Goal: Task Accomplishment & Management: Manage account settings

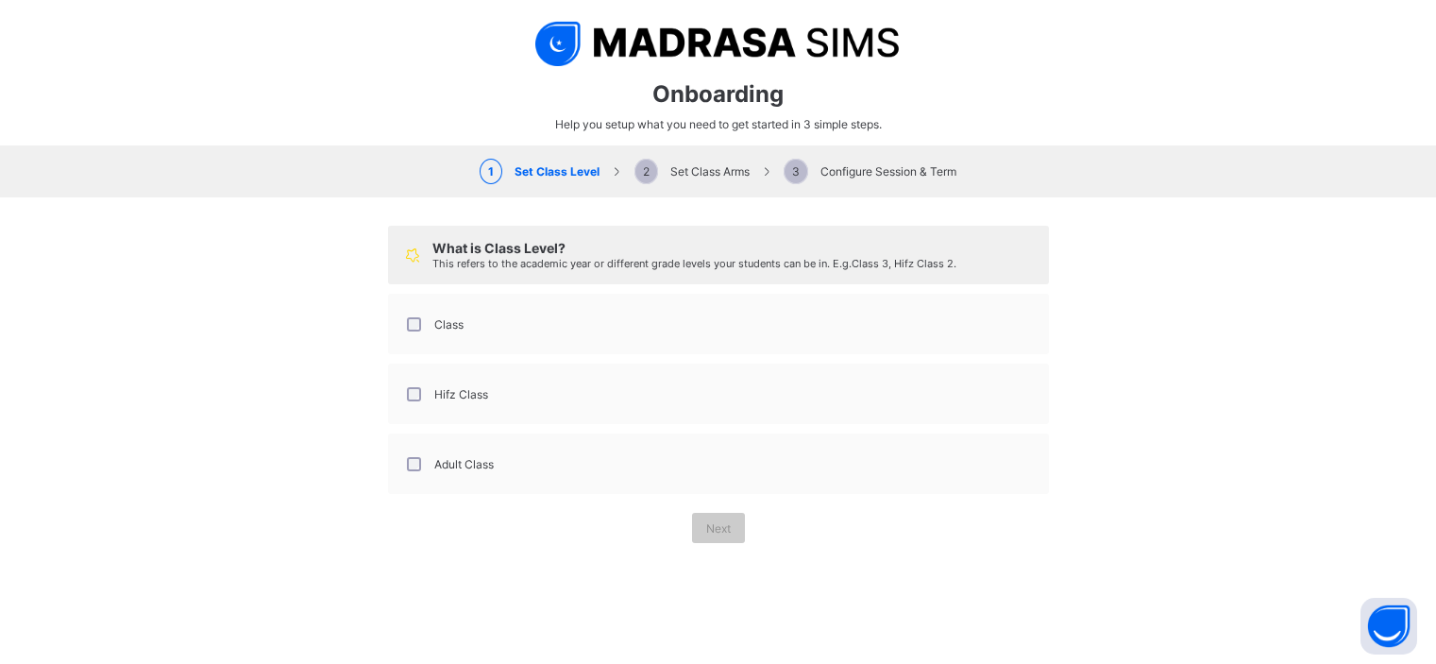
select select "**"
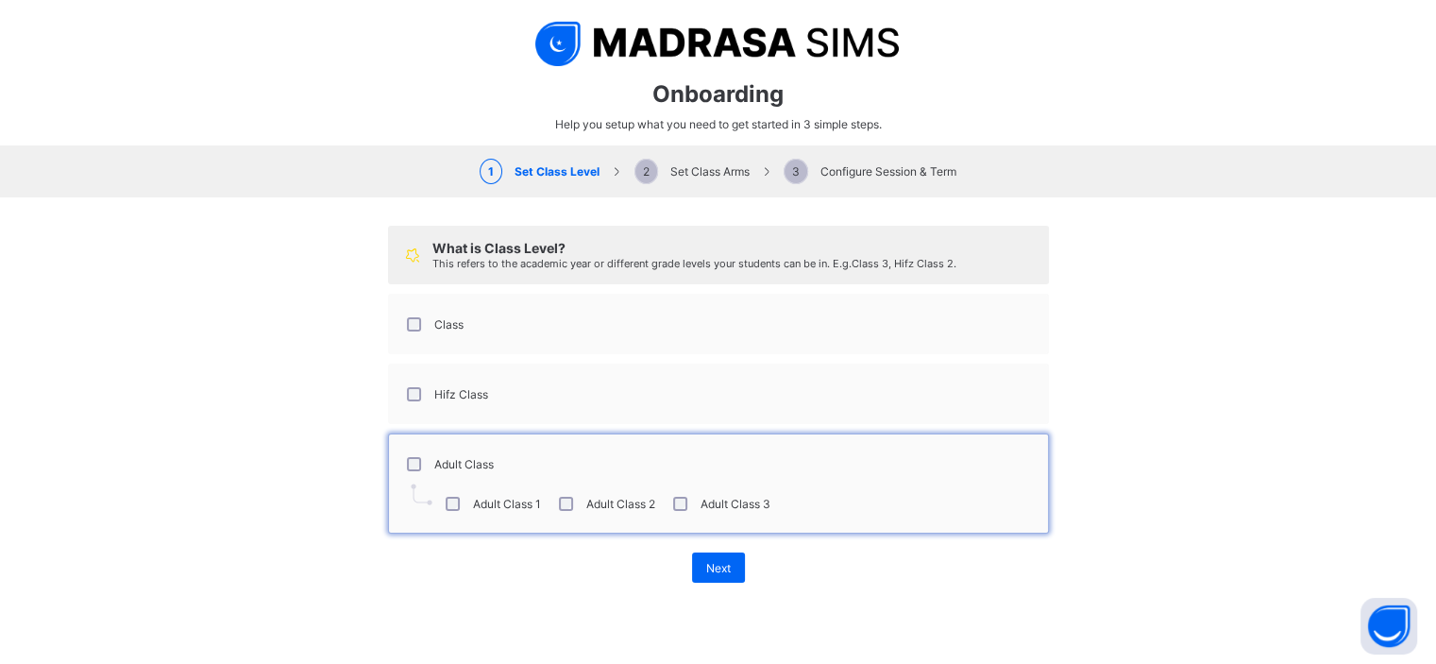
click at [439, 328] on label "Class" at bounding box center [448, 324] width 29 height 14
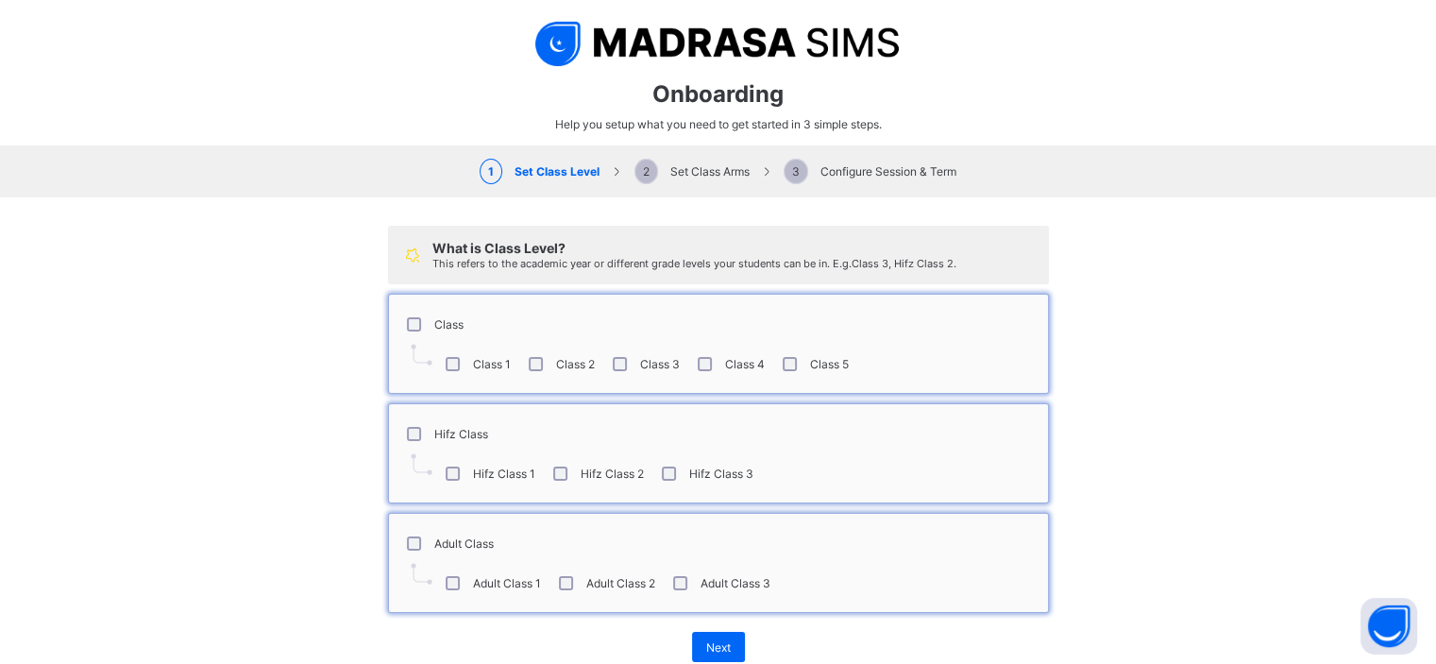
click at [567, 577] on div "Adult Class 2" at bounding box center [605, 583] width 100 height 14
click at [456, 584] on div "Adult Class 1" at bounding box center [491, 583] width 99 height 14
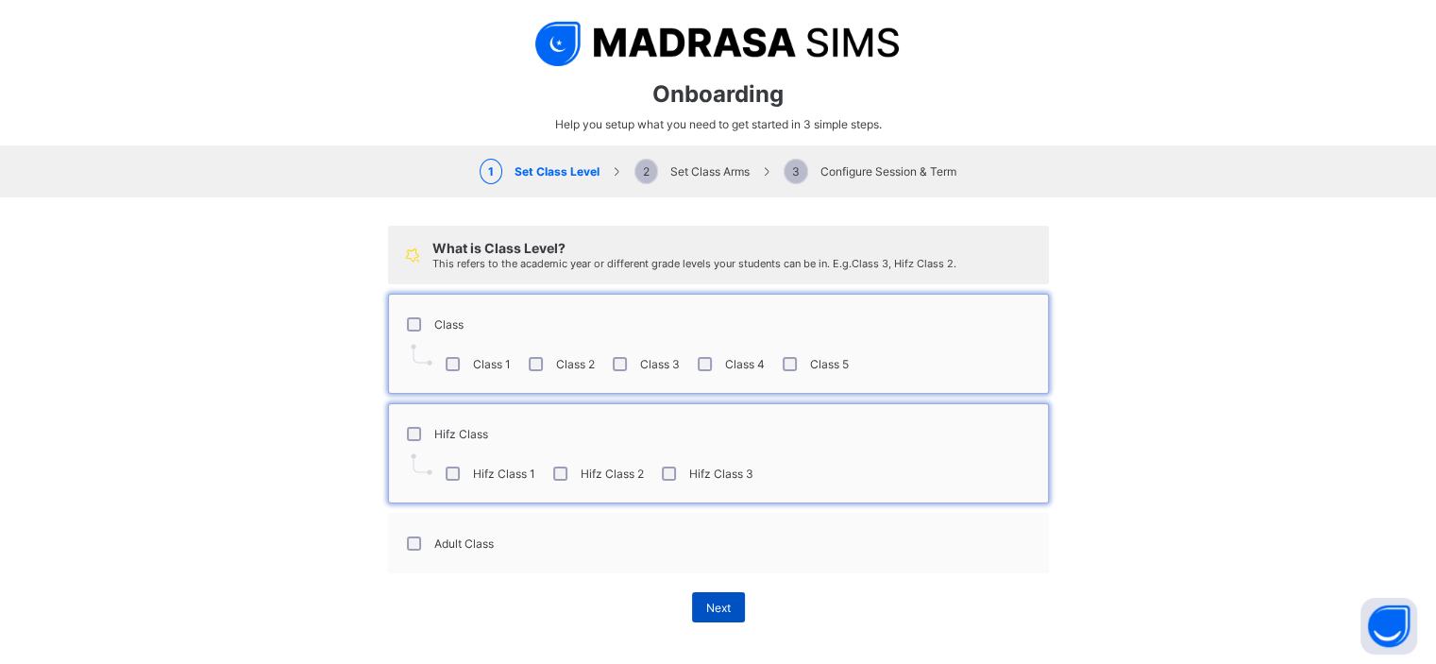
click at [708, 608] on span "Next" at bounding box center [718, 607] width 25 height 14
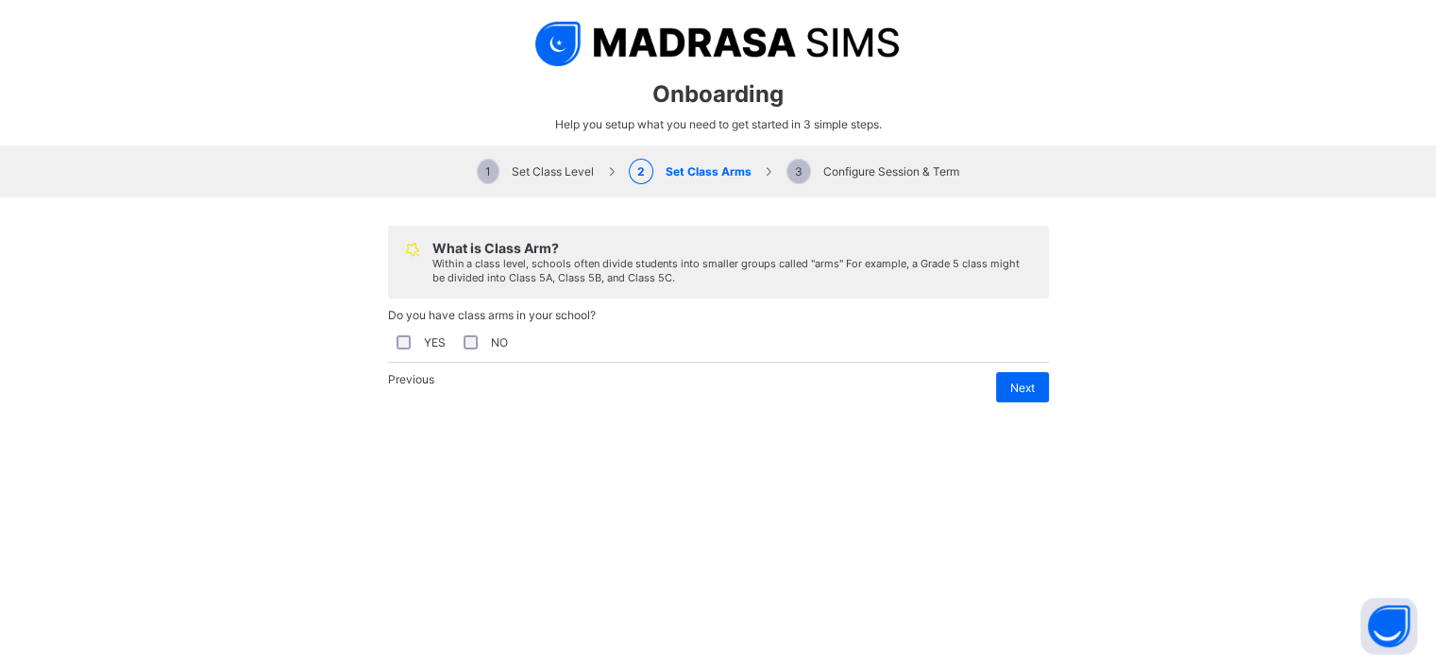
click at [460, 342] on div "NO" at bounding box center [484, 342] width 48 height 14
click at [1020, 395] on span "Next" at bounding box center [1022, 387] width 25 height 14
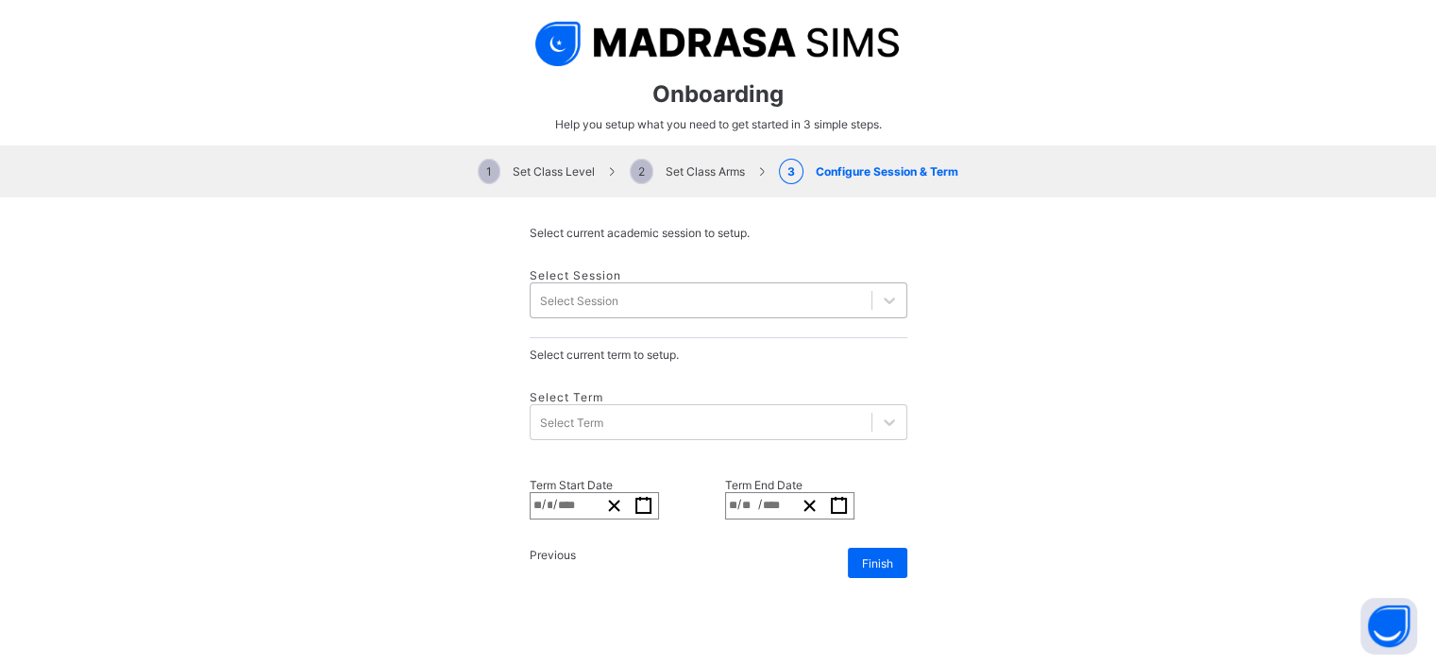
click at [670, 290] on div "Select Session" at bounding box center [701, 300] width 341 height 26
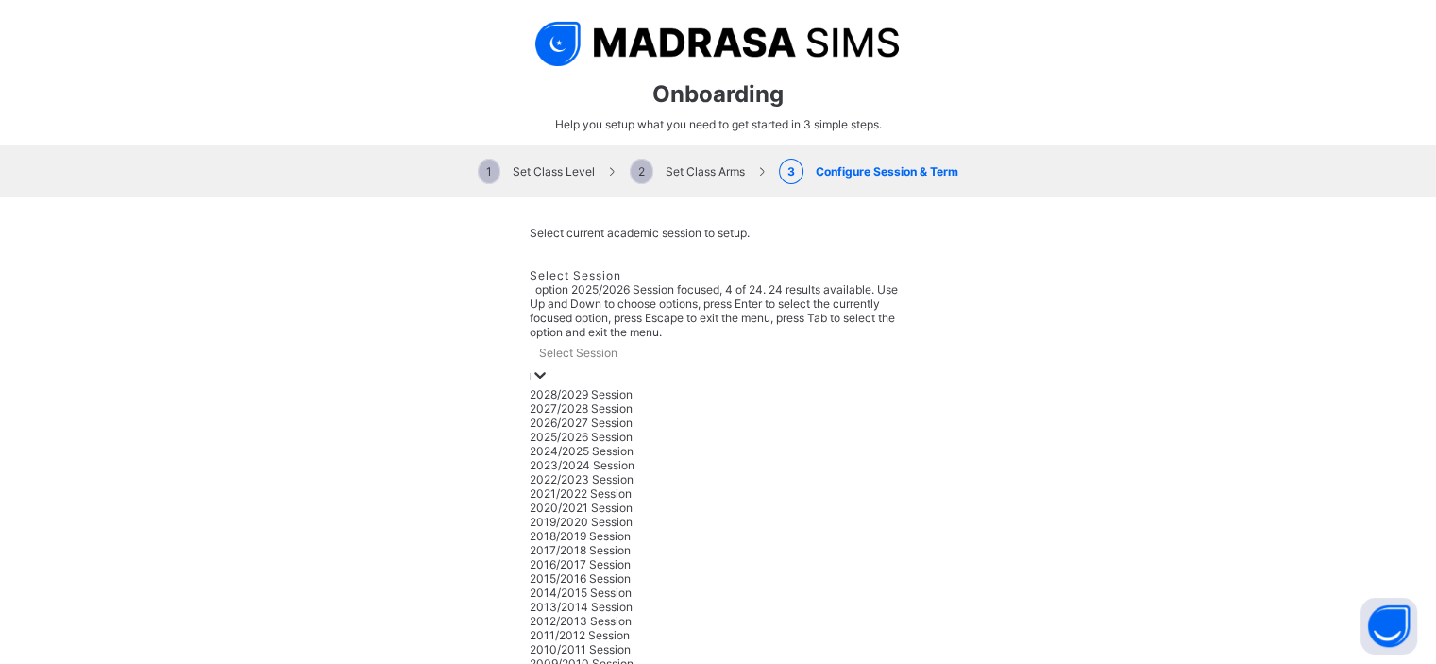
click at [621, 430] on div "2025/2026 Session" at bounding box center [719, 437] width 378 height 14
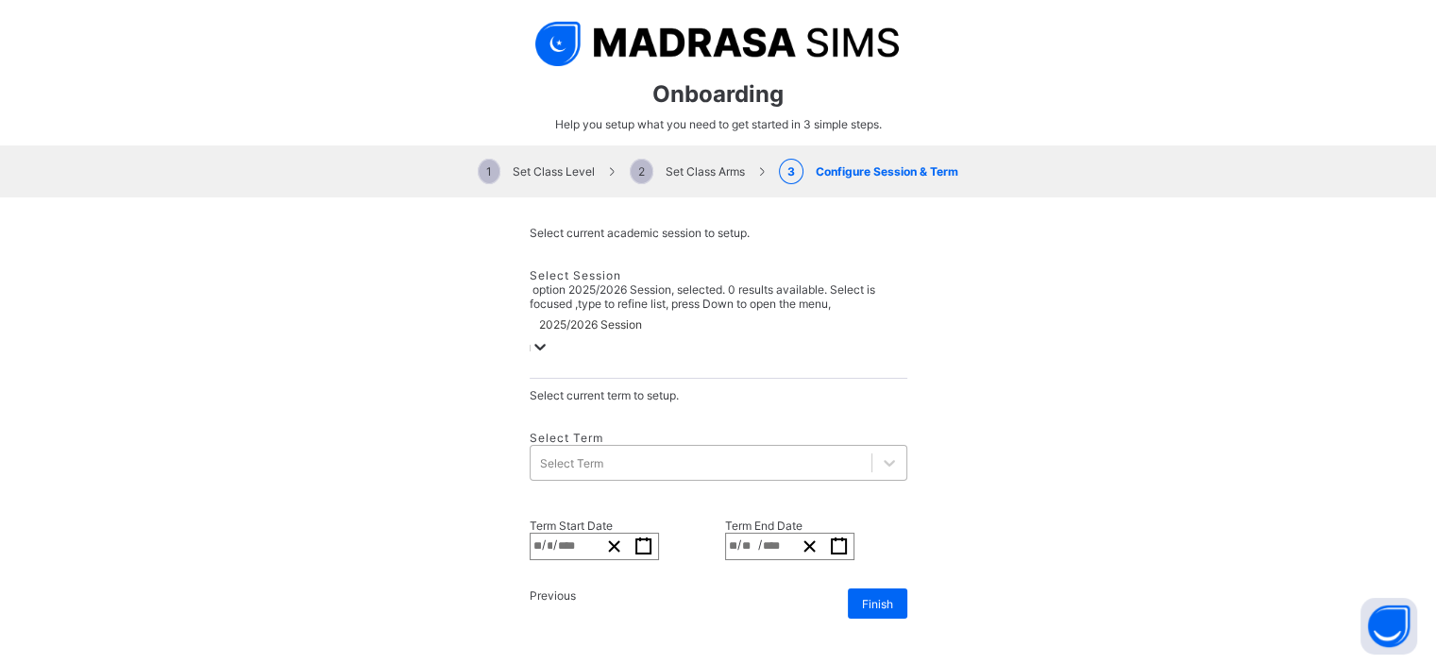
click at [666, 449] on div "Select Term" at bounding box center [701, 462] width 341 height 26
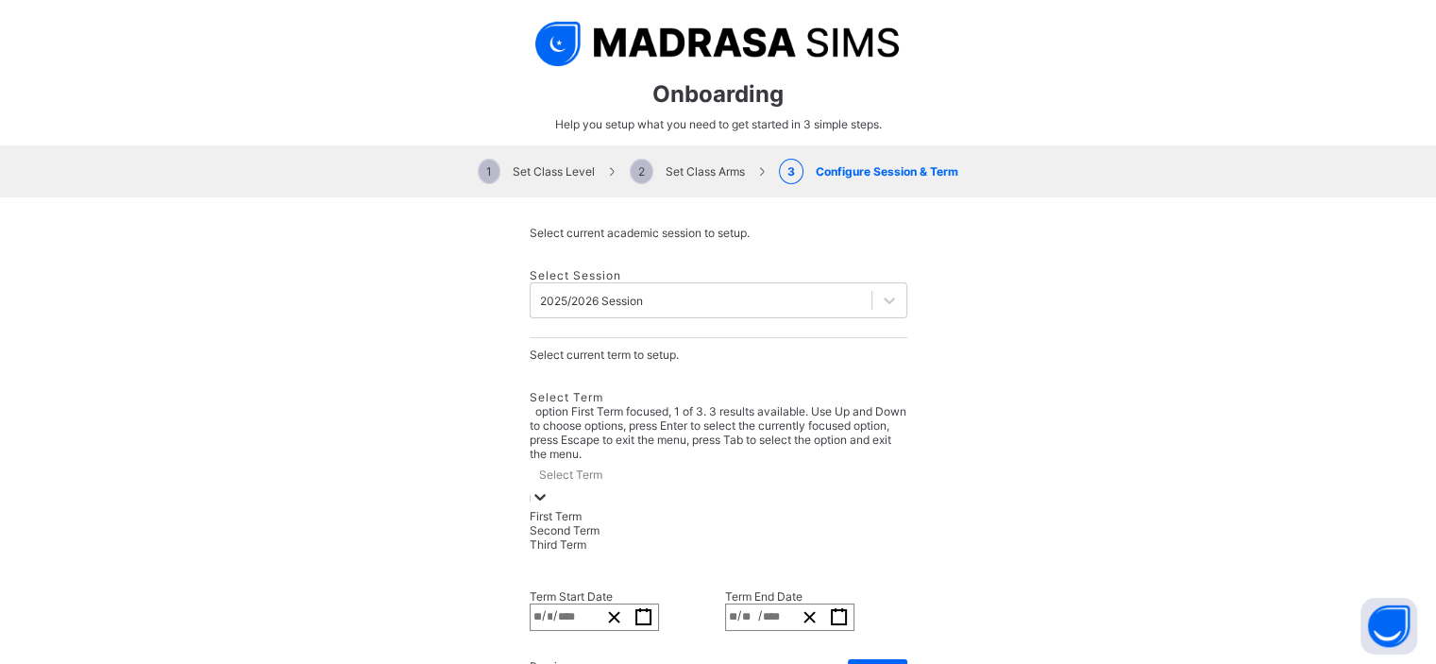
click at [630, 509] on div "First Term" at bounding box center [719, 516] width 378 height 14
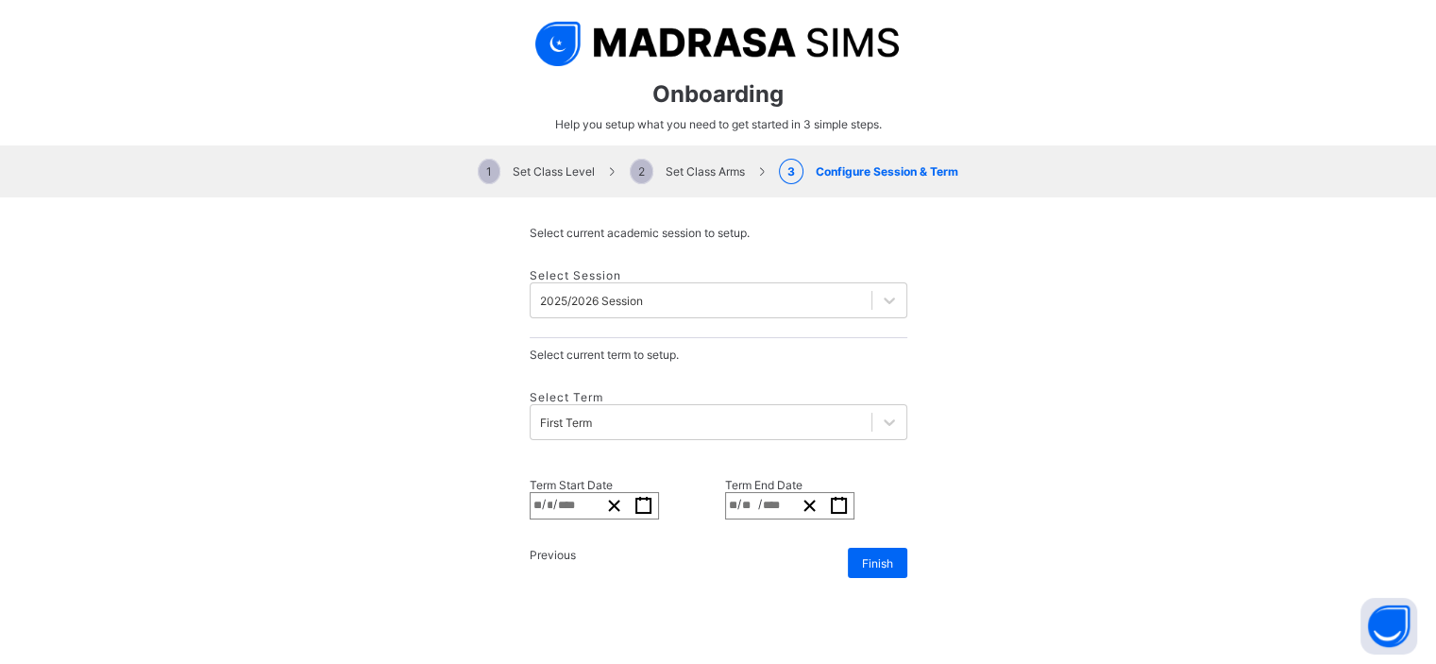
click at [665, 371] on div "Select Term First Term" at bounding box center [719, 415] width 378 height 88
click at [592, 415] on div "First Term" at bounding box center [566, 422] width 52 height 14
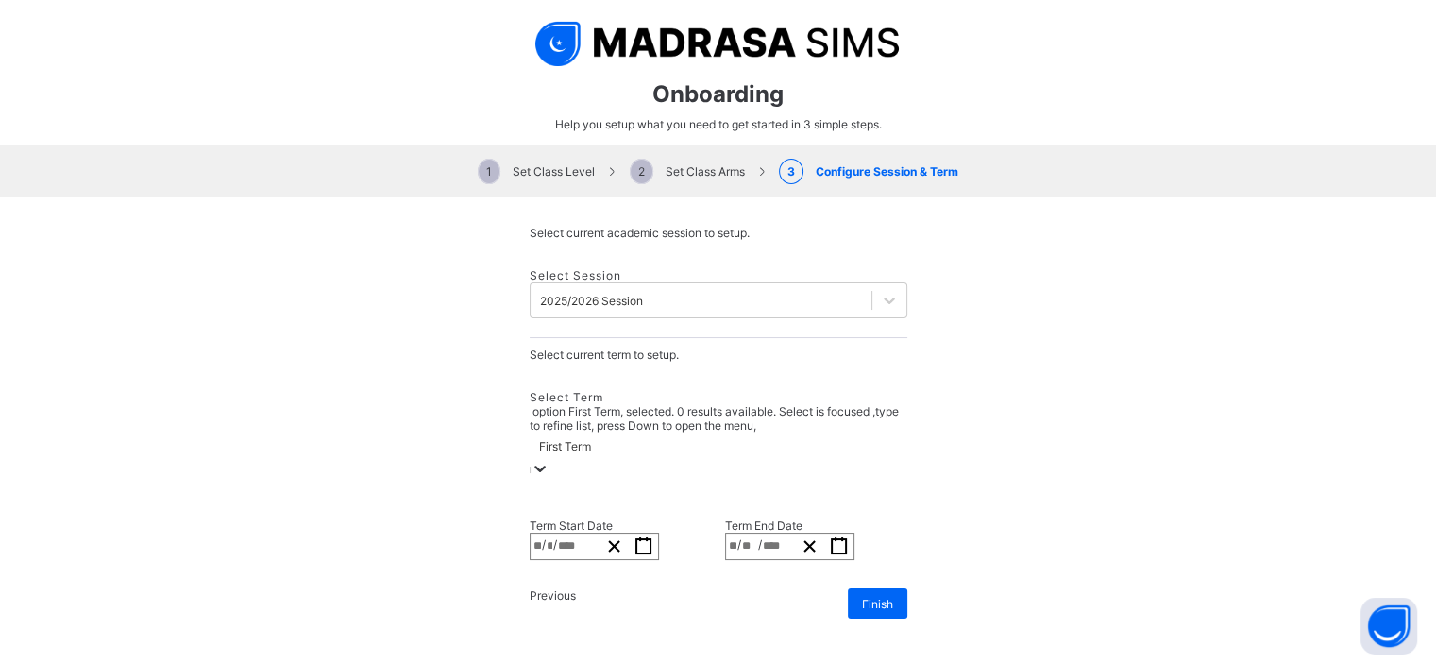
click at [591, 439] on div "First Term" at bounding box center [565, 446] width 52 height 14
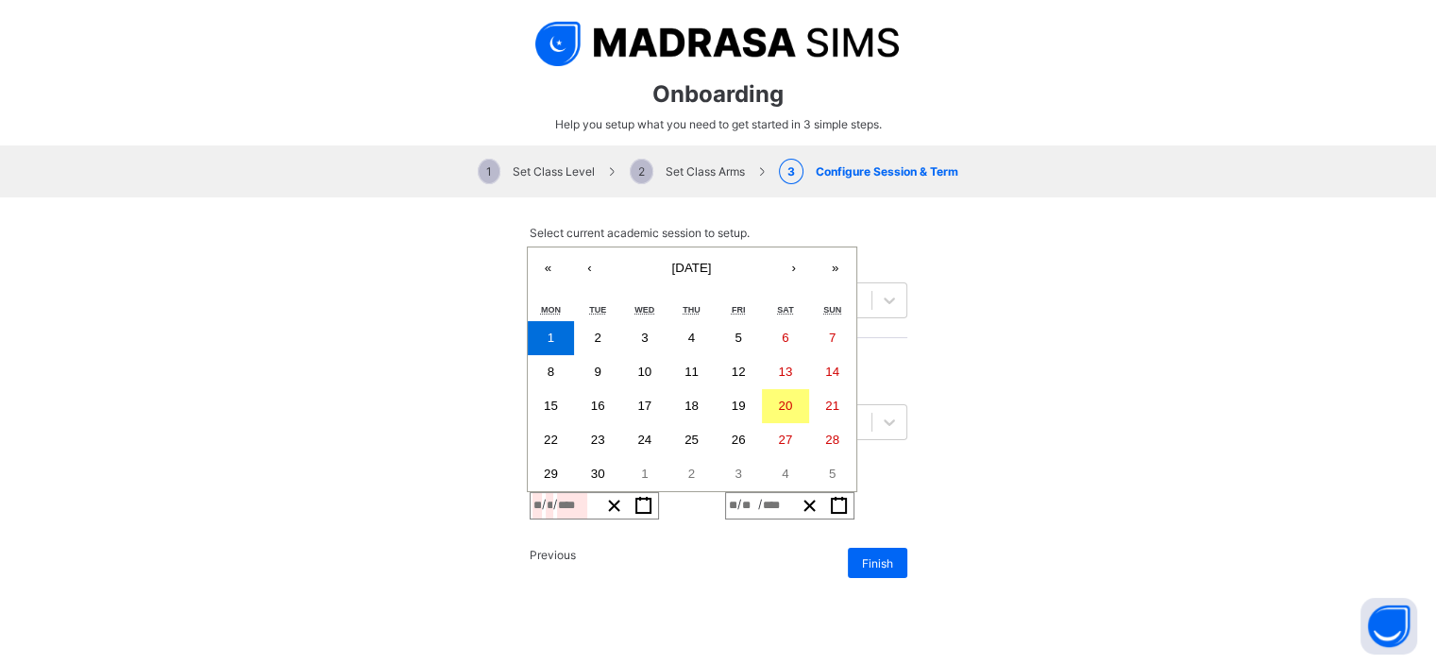
click at [554, 364] on abbr "8" at bounding box center [551, 371] width 7 height 14
type input "**********"
type input "*"
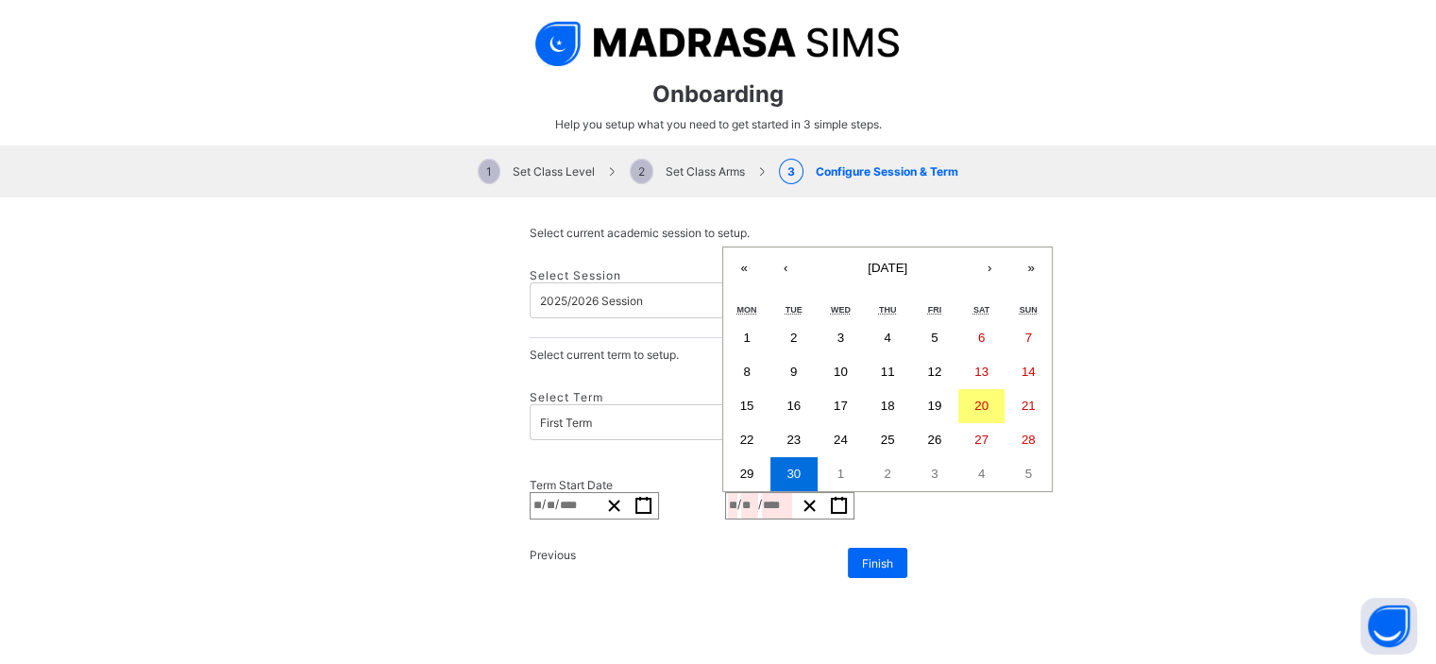
click at [749, 493] on input "**" at bounding box center [749, 505] width 17 height 25
click at [969, 247] on button "›" at bounding box center [990, 268] width 42 height 42
click at [1010, 247] on button "»" at bounding box center [1031, 268] width 42 height 42
click at [782, 213] on button "‹" at bounding box center [786, 234] width 42 height 42
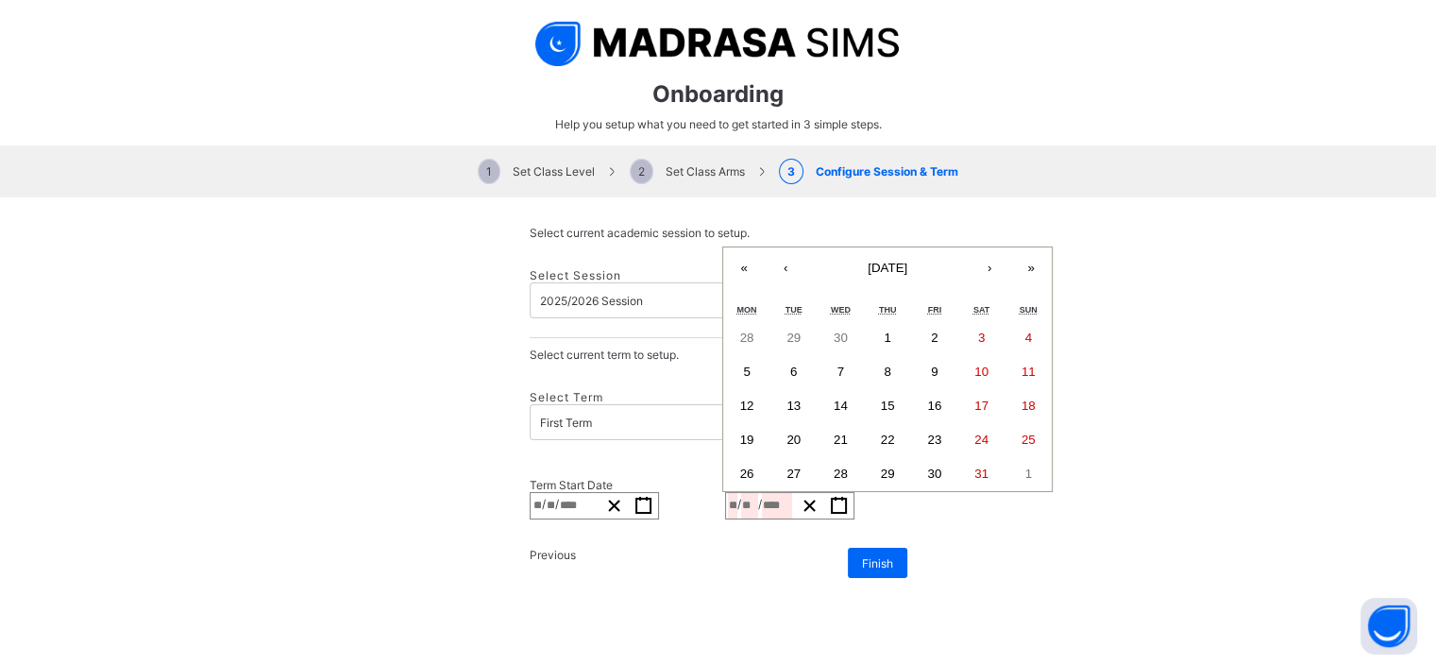
click at [771, 247] on button "‹" at bounding box center [786, 268] width 42 height 42
click at [778, 213] on button "‹" at bounding box center [786, 234] width 42 height 42
click at [778, 247] on button "‹" at bounding box center [786, 268] width 42 height 42
click at [744, 457] on button "29" at bounding box center [746, 474] width 47 height 34
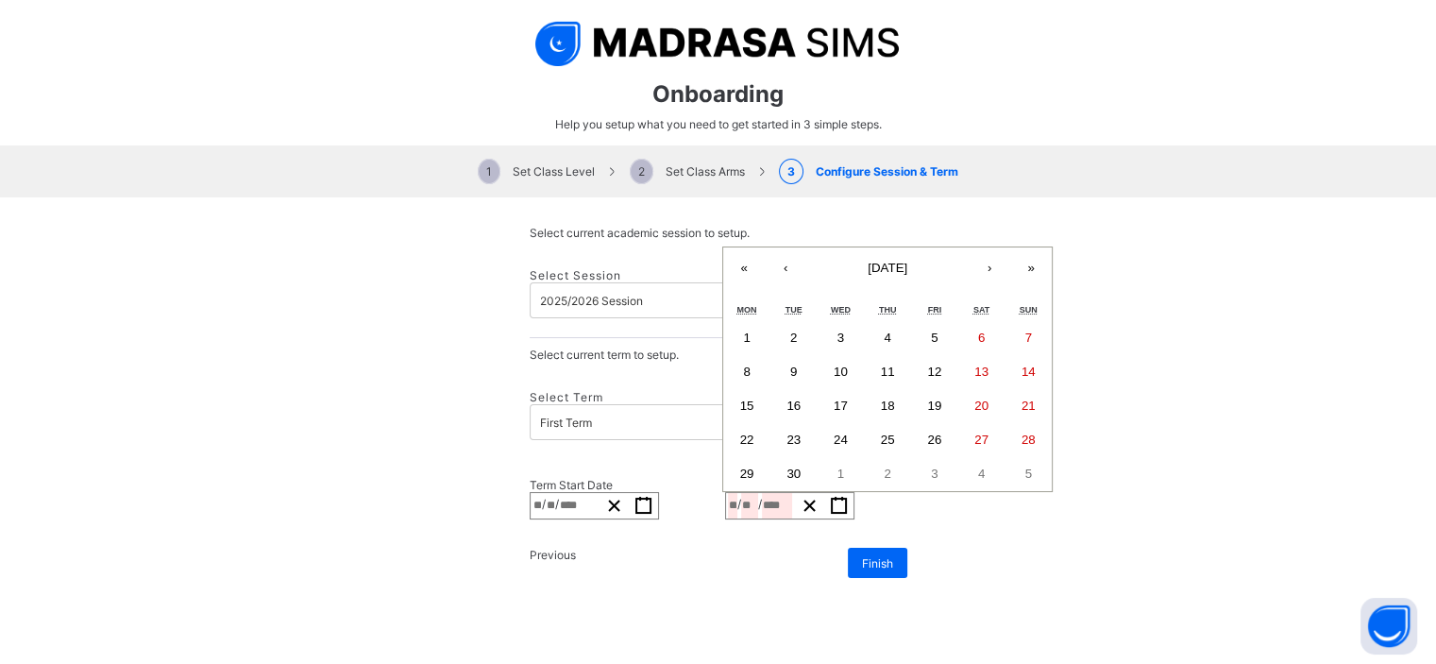
type input "**********"
type input "*"
type input "**"
type input "****"
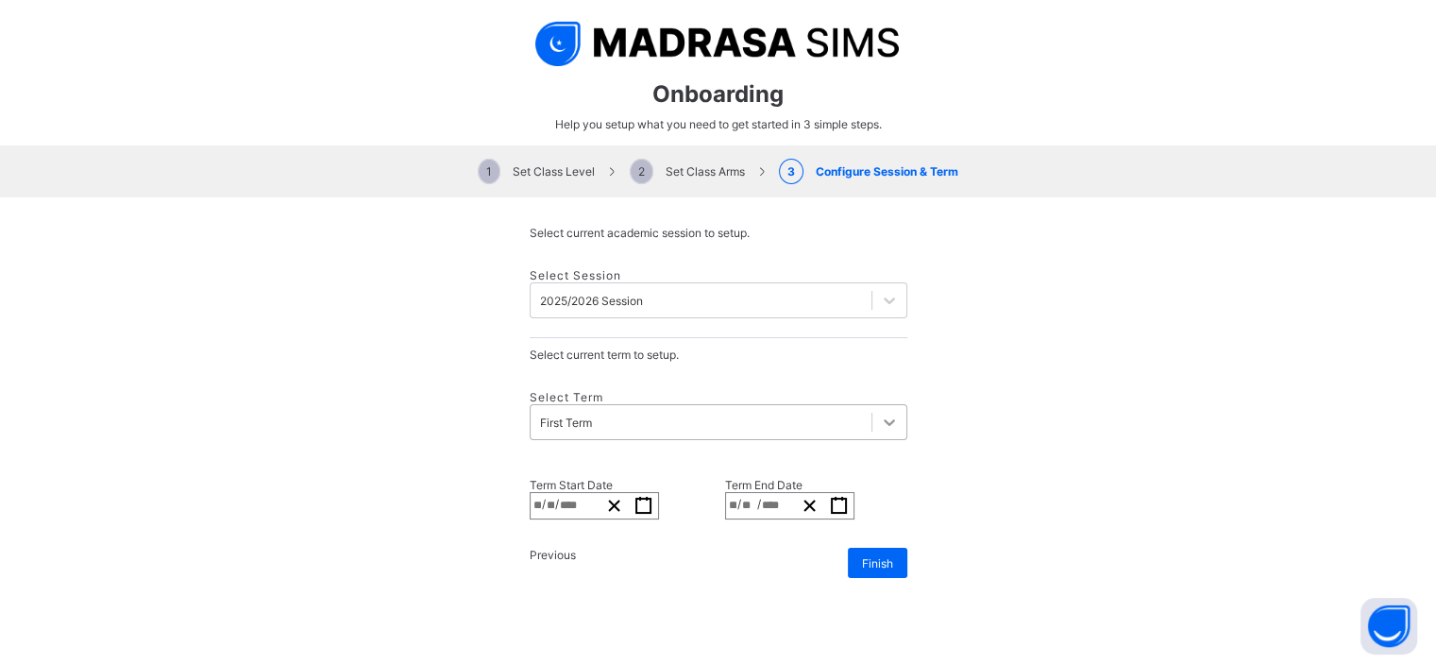
click at [872, 405] on div at bounding box center [889, 422] width 34 height 34
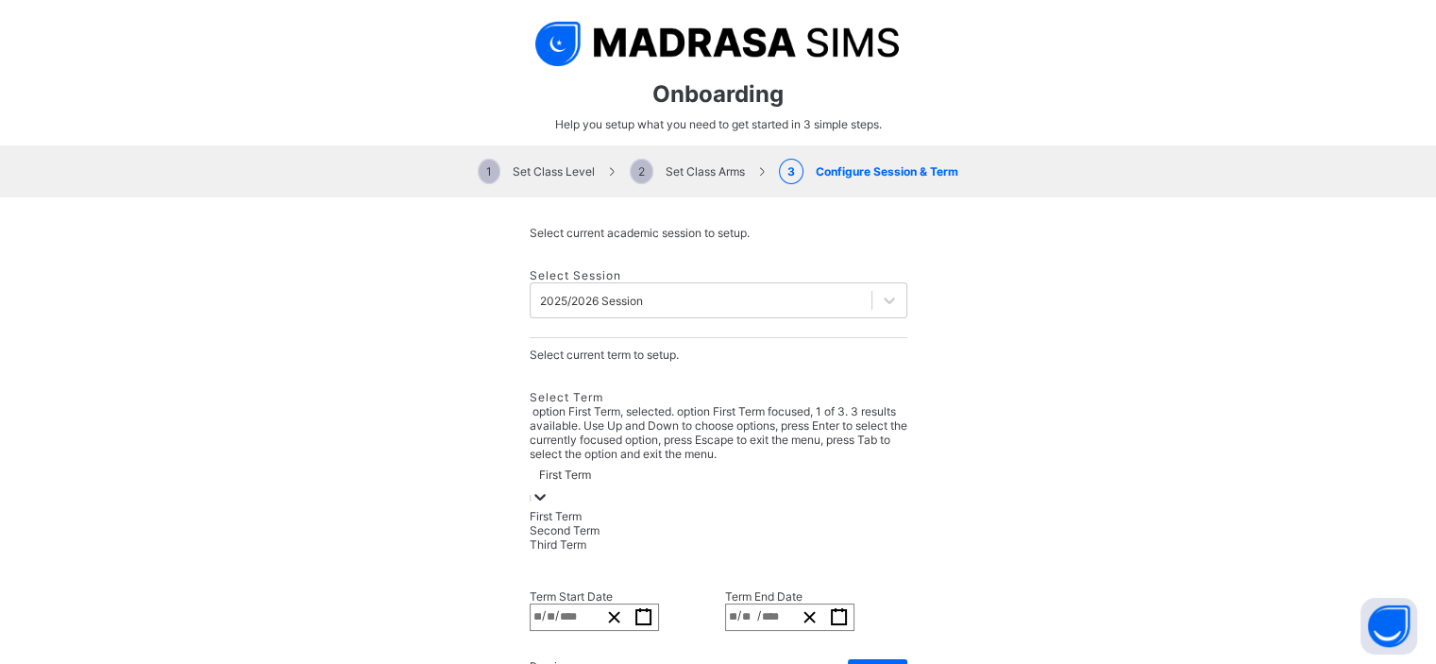
click at [549, 487] on div at bounding box center [540, 498] width 19 height 22
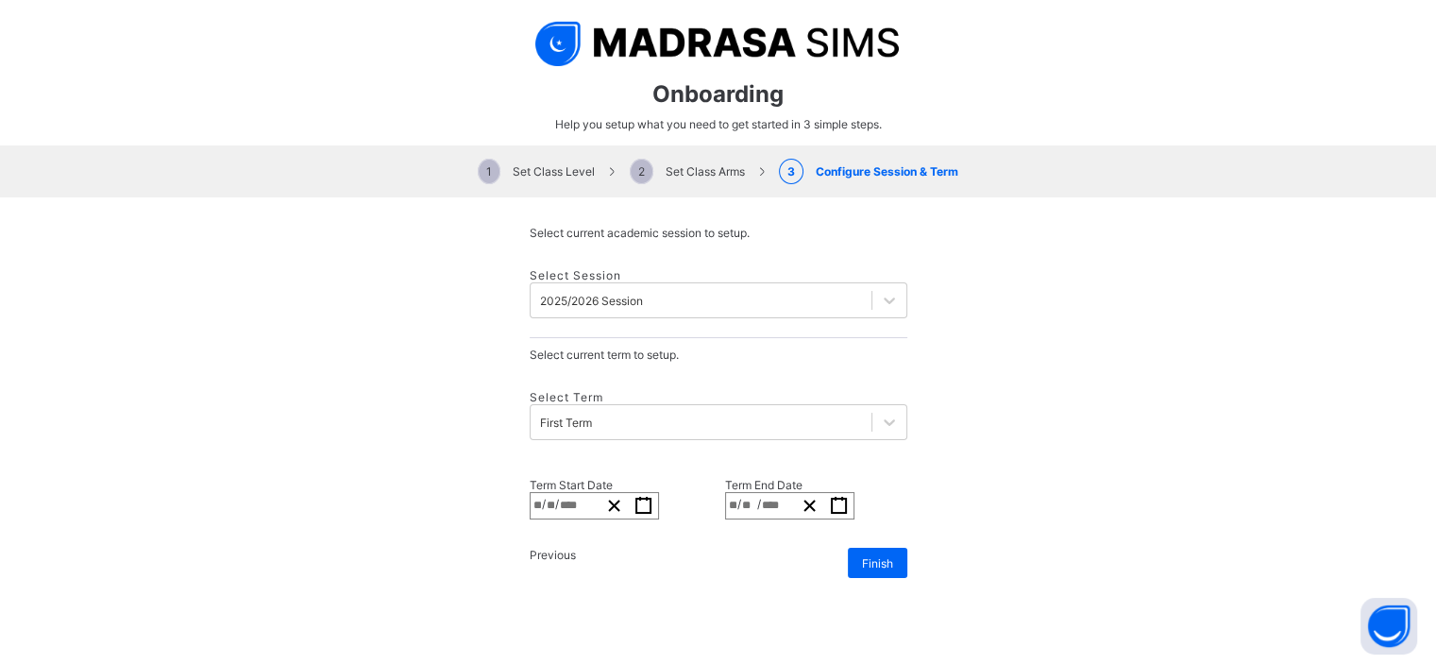
click at [848, 497] on icon "button" at bounding box center [839, 506] width 18 height 18
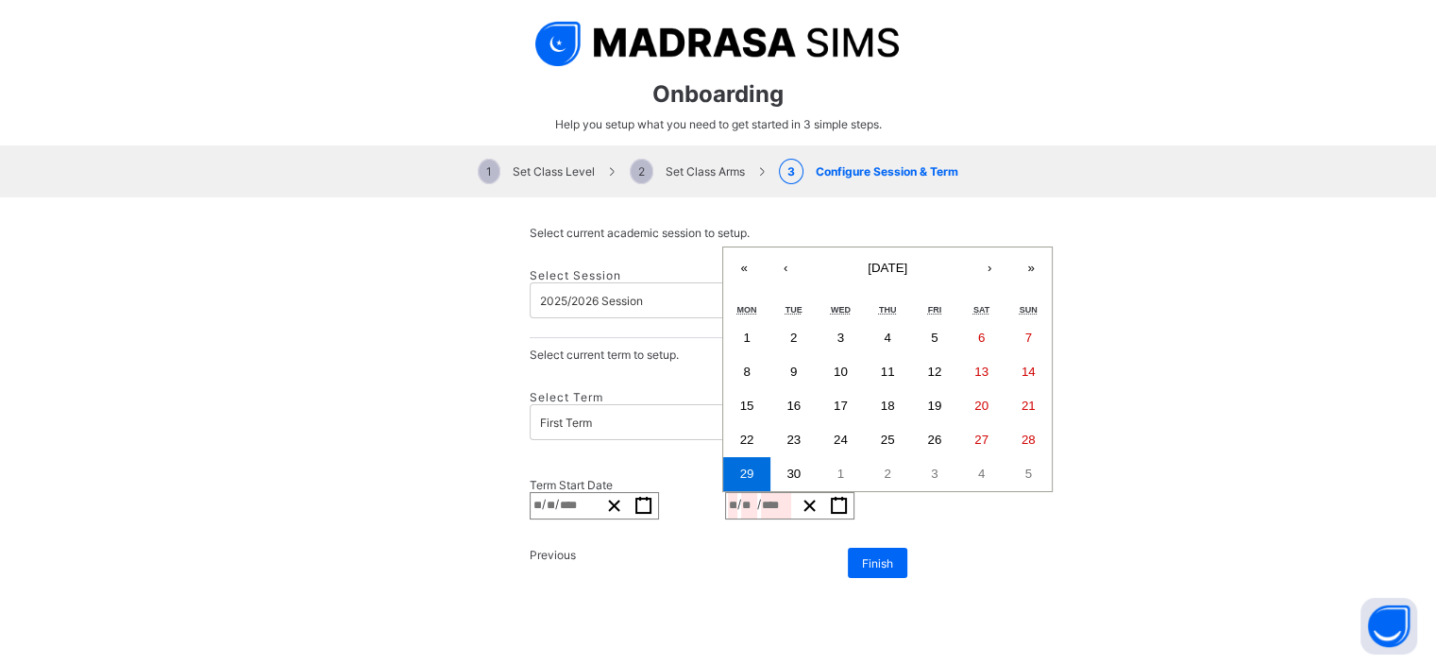
click at [787, 247] on button "‹" at bounding box center [786, 268] width 42 height 42
click at [787, 271] on abbr "Tue" at bounding box center [793, 275] width 17 height 9
click at [778, 213] on button "‹" at bounding box center [786, 234] width 42 height 42
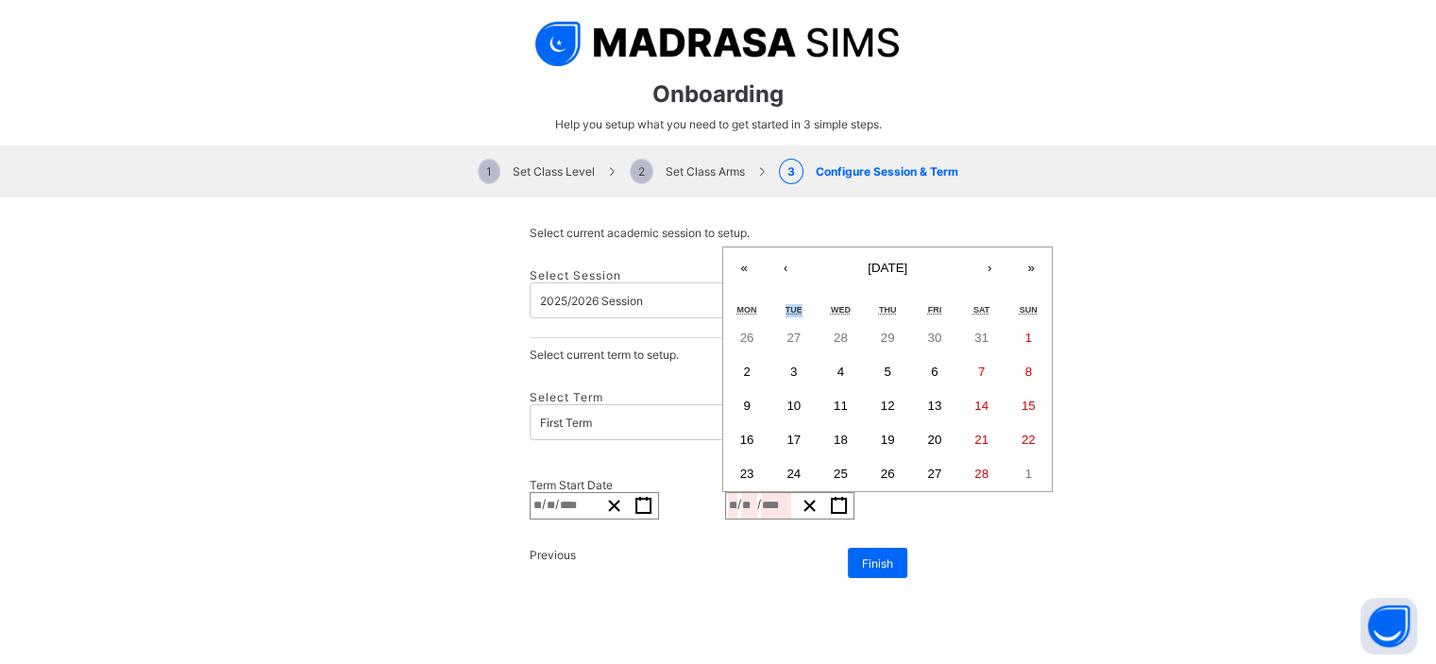
click at [778, 247] on button "‹" at bounding box center [786, 268] width 42 height 42
click at [834, 398] on abbr "17" at bounding box center [841, 405] width 14 height 14
type input "**********"
type input "**"
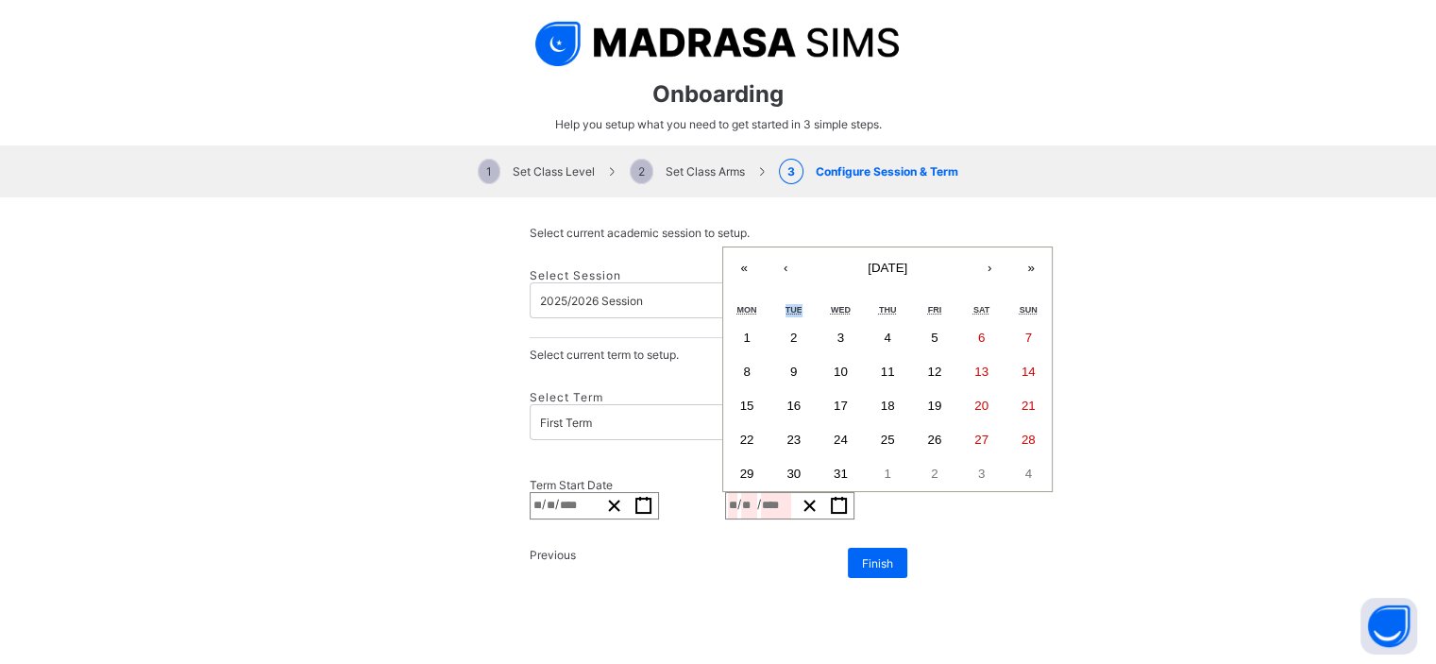
type input "**"
type input "****"
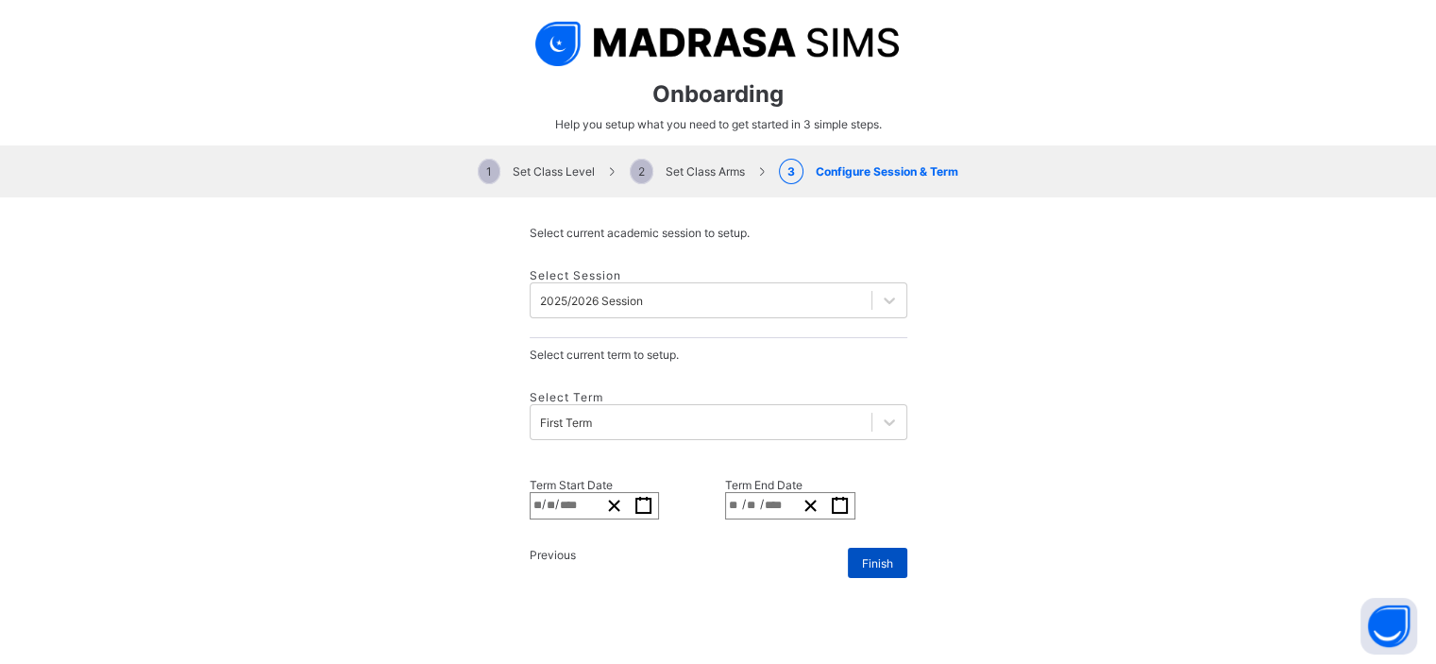
click at [865, 556] on span "Finish" at bounding box center [877, 563] width 31 height 14
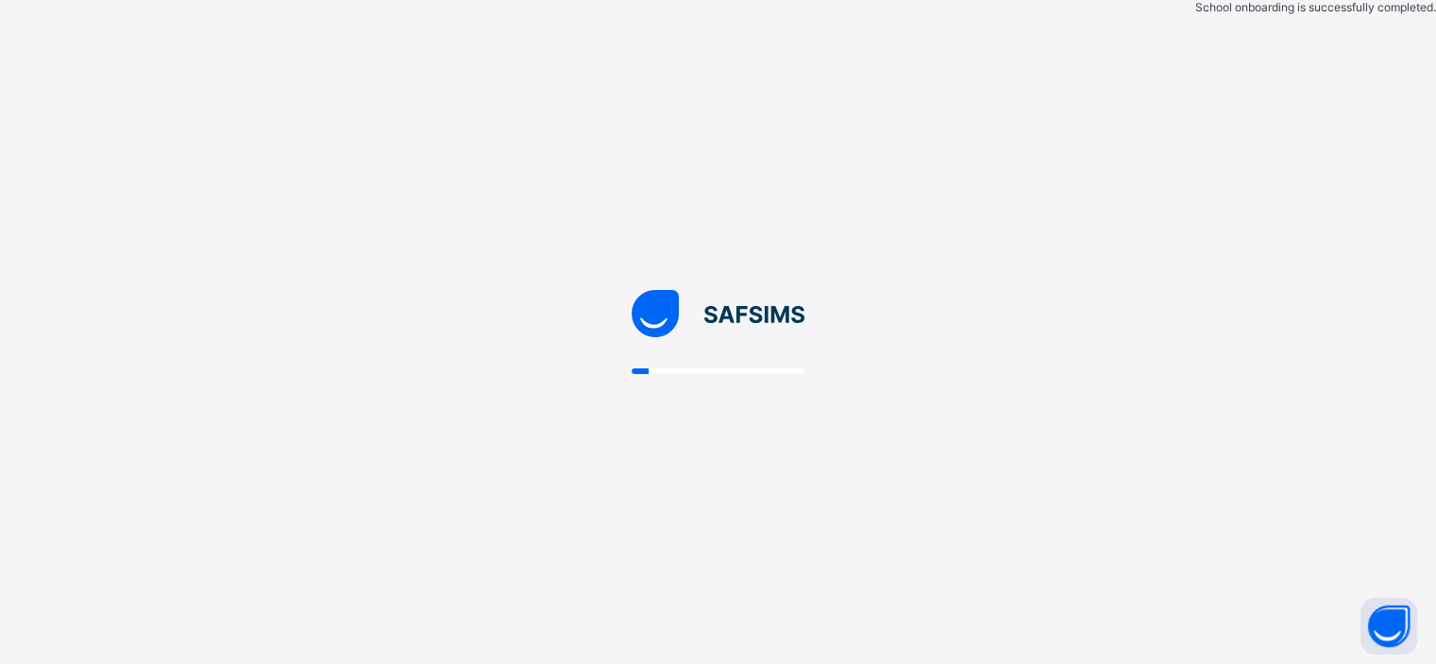
scroll to position [0, 0]
select select "**"
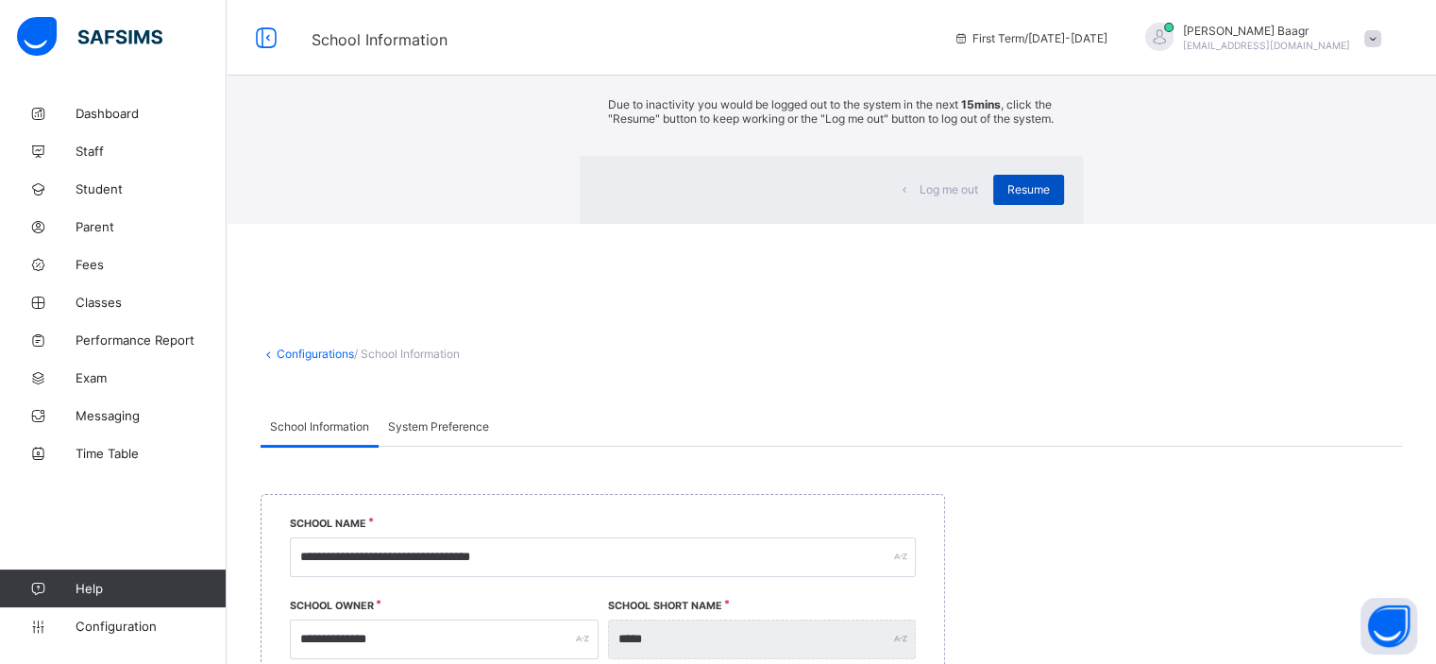
click at [1007, 196] on span "Resume" at bounding box center [1028, 189] width 42 height 14
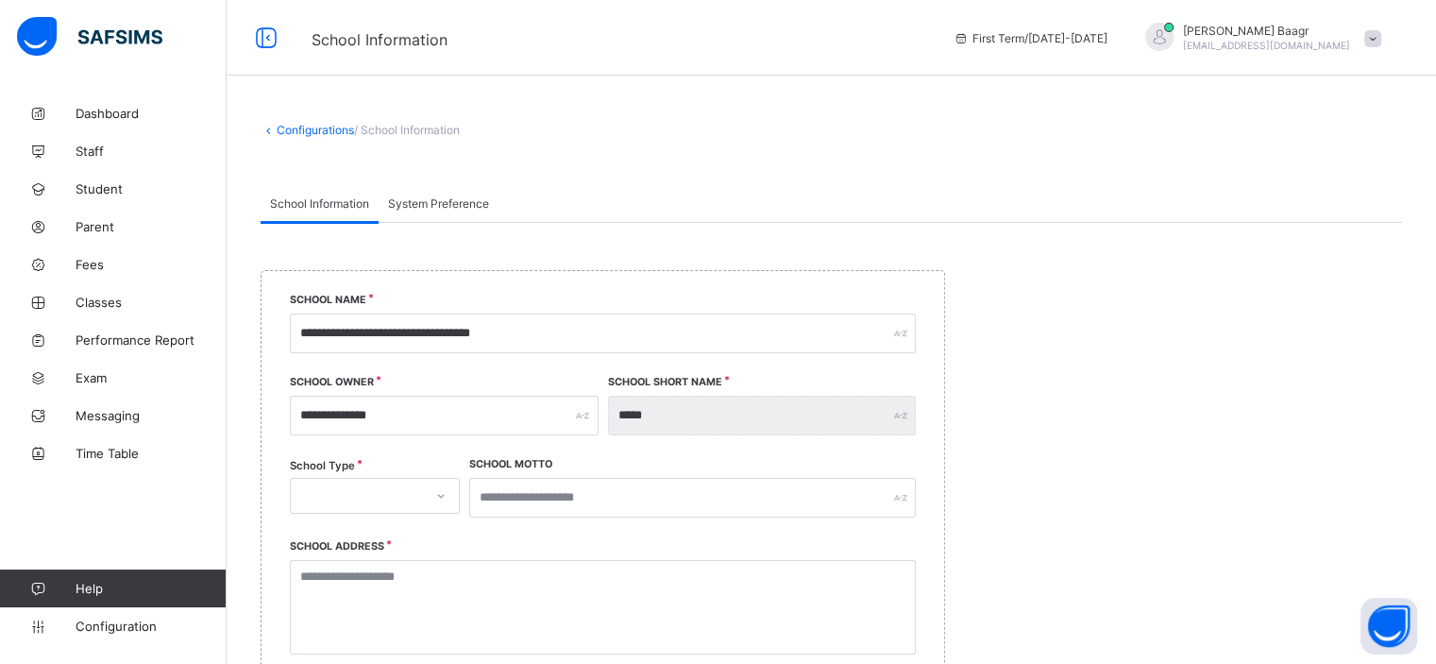
click at [312, 132] on link "Configurations" at bounding box center [315, 130] width 77 height 14
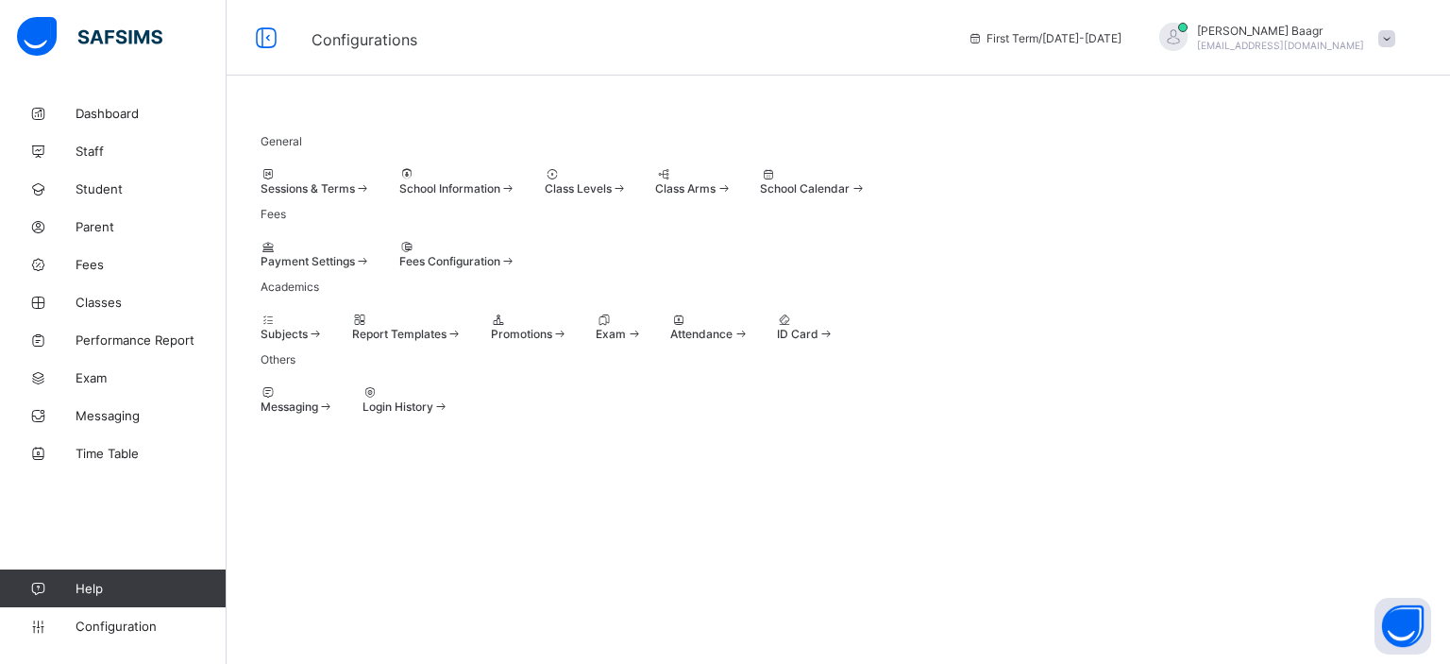
click at [355, 195] on span "Sessions & Terms" at bounding box center [308, 188] width 94 height 14
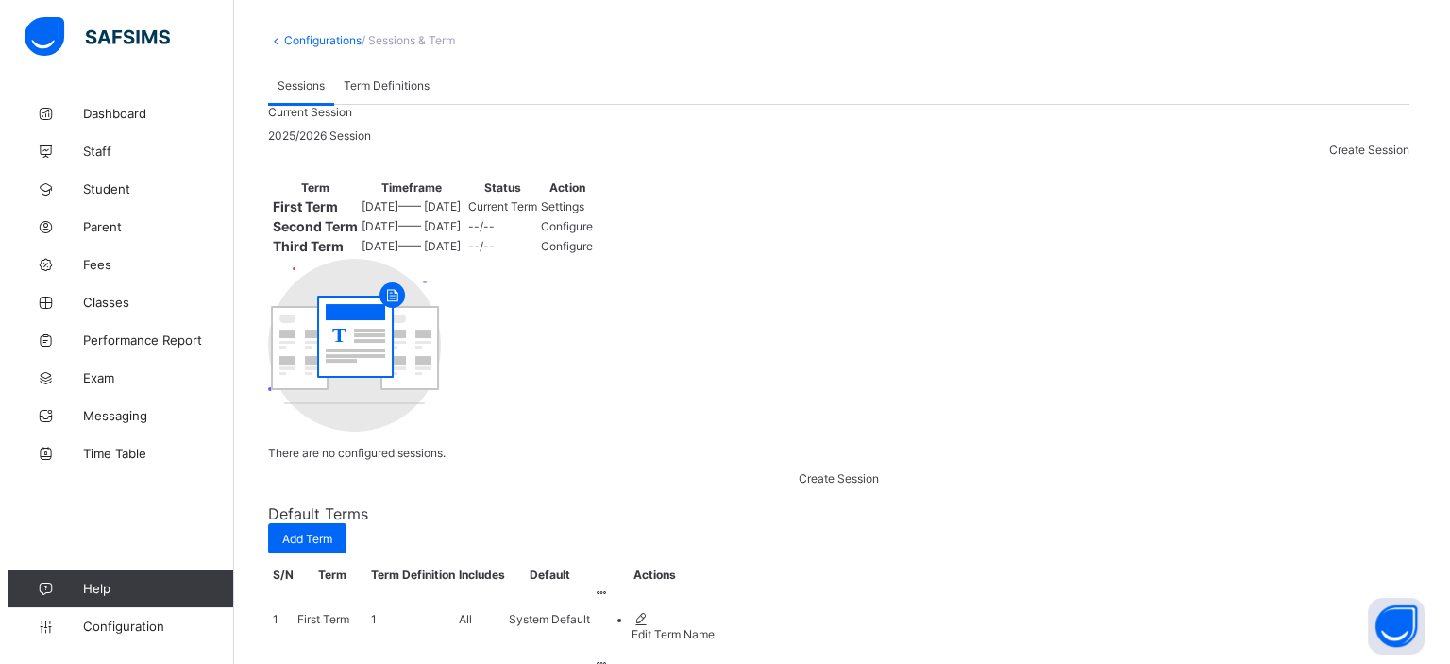
scroll to position [189, 0]
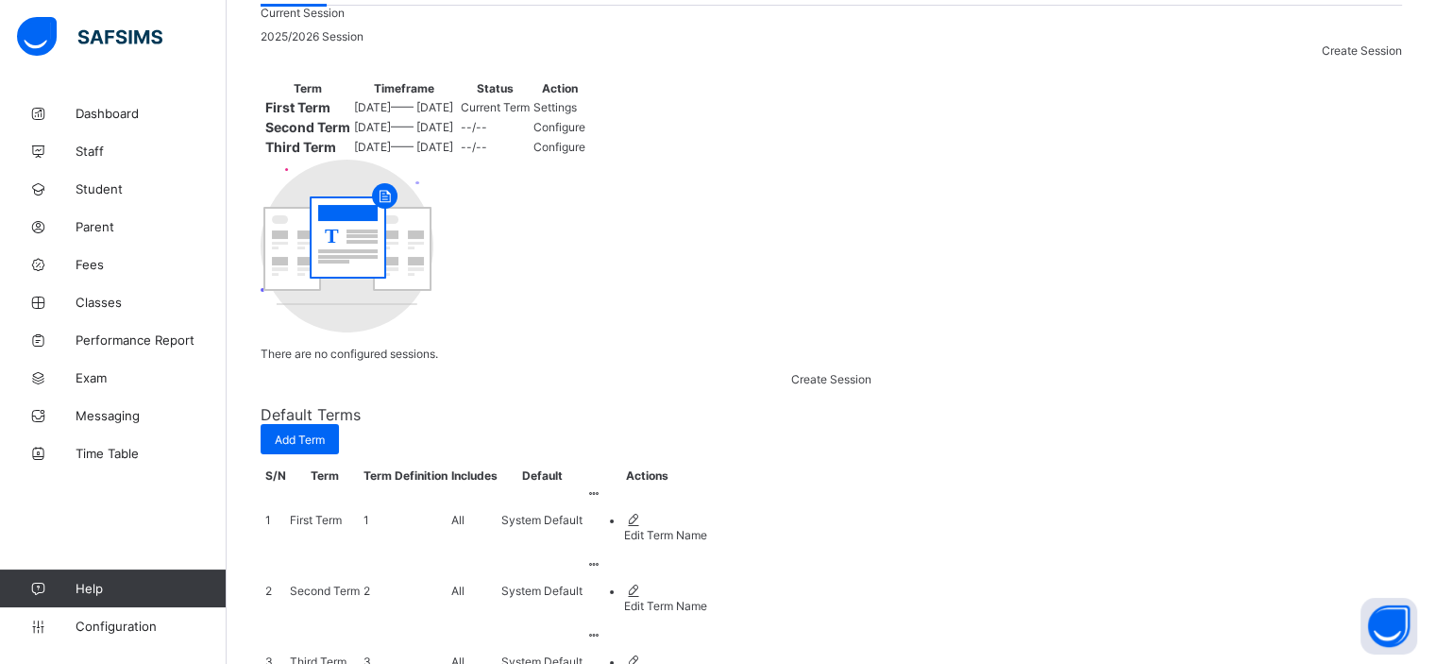
click at [650, 386] on div "Current Session 2025/2026 Session Create Session Term Timeframe Status Action F…" at bounding box center [831, 196] width 1141 height 380
click at [585, 134] on span "Configure" at bounding box center [559, 127] width 52 height 14
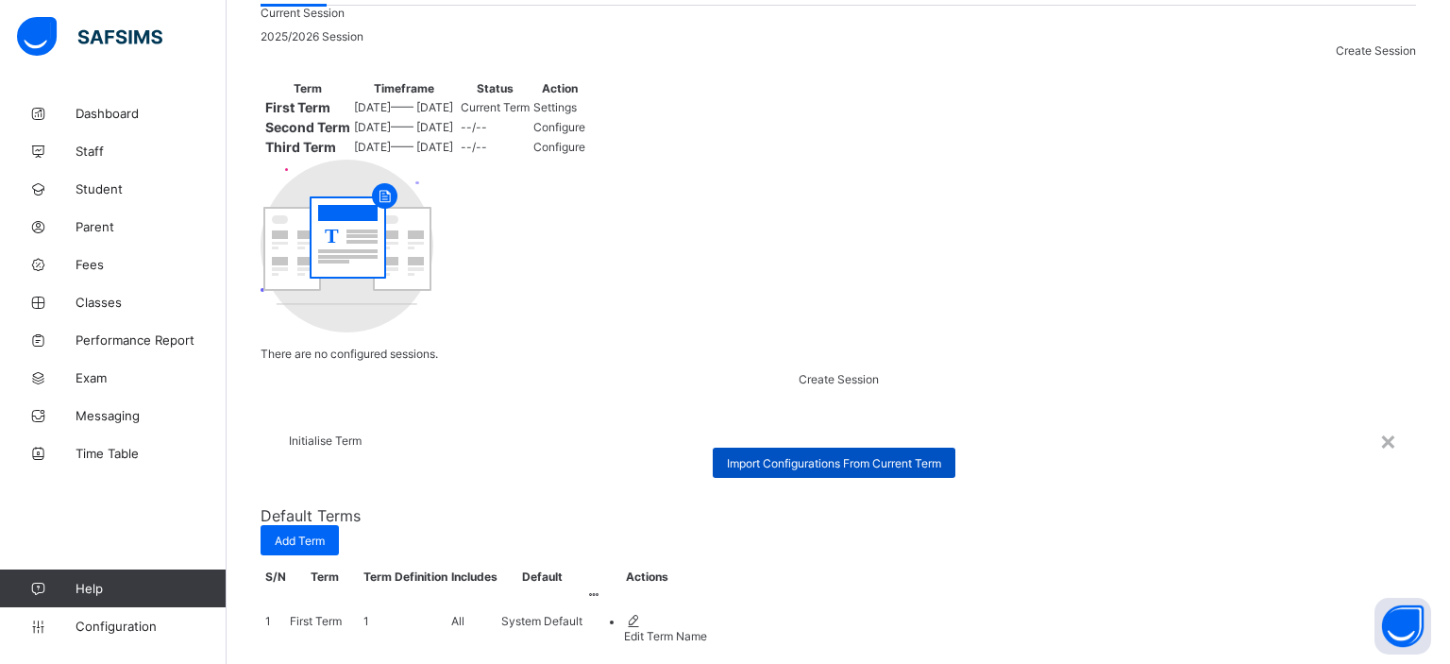
click at [778, 456] on span "Import Configurations From Current Term" at bounding box center [834, 463] width 214 height 14
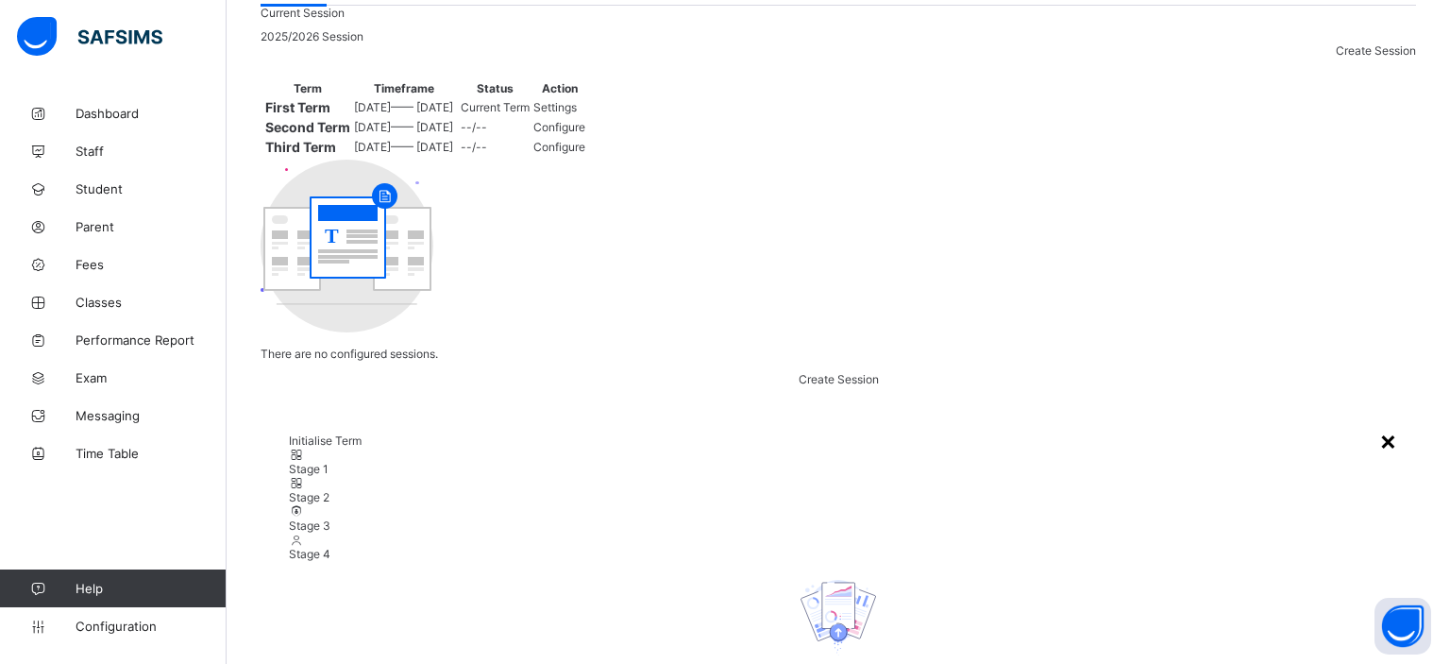
click at [1379, 424] on div "×" at bounding box center [1388, 440] width 18 height 32
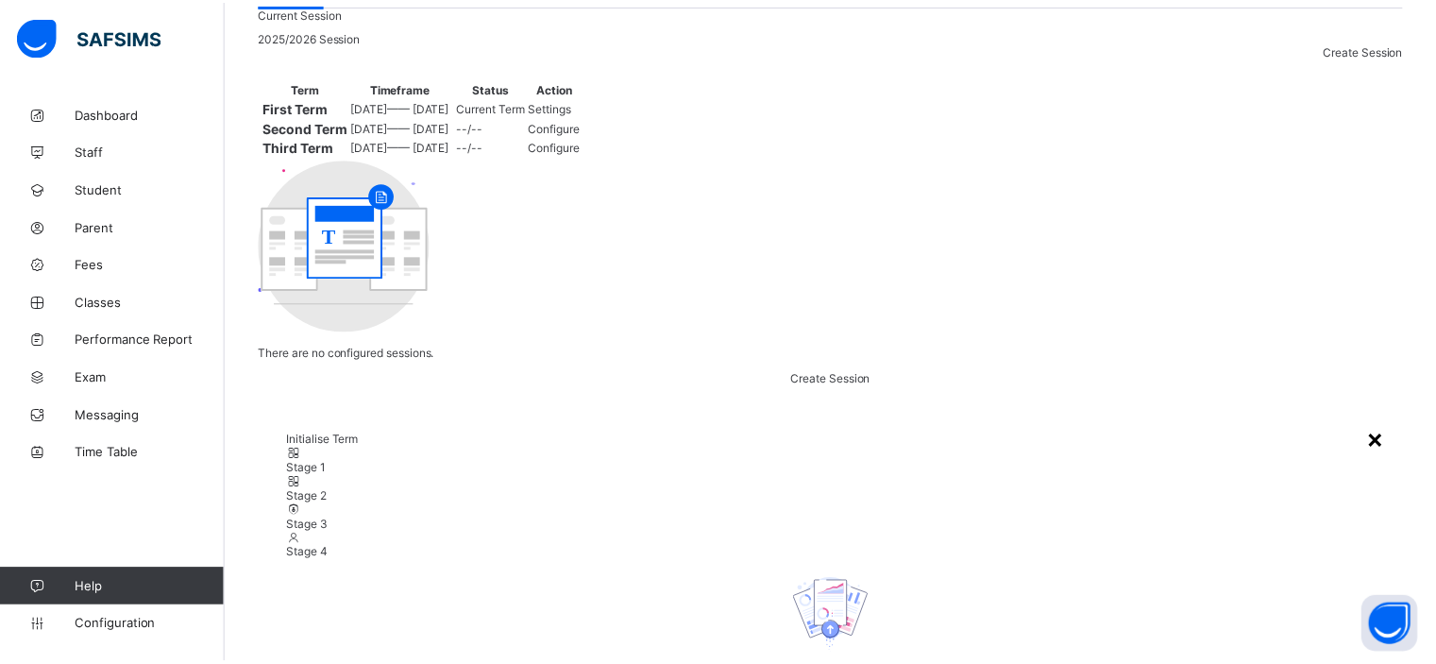
scroll to position [0, 0]
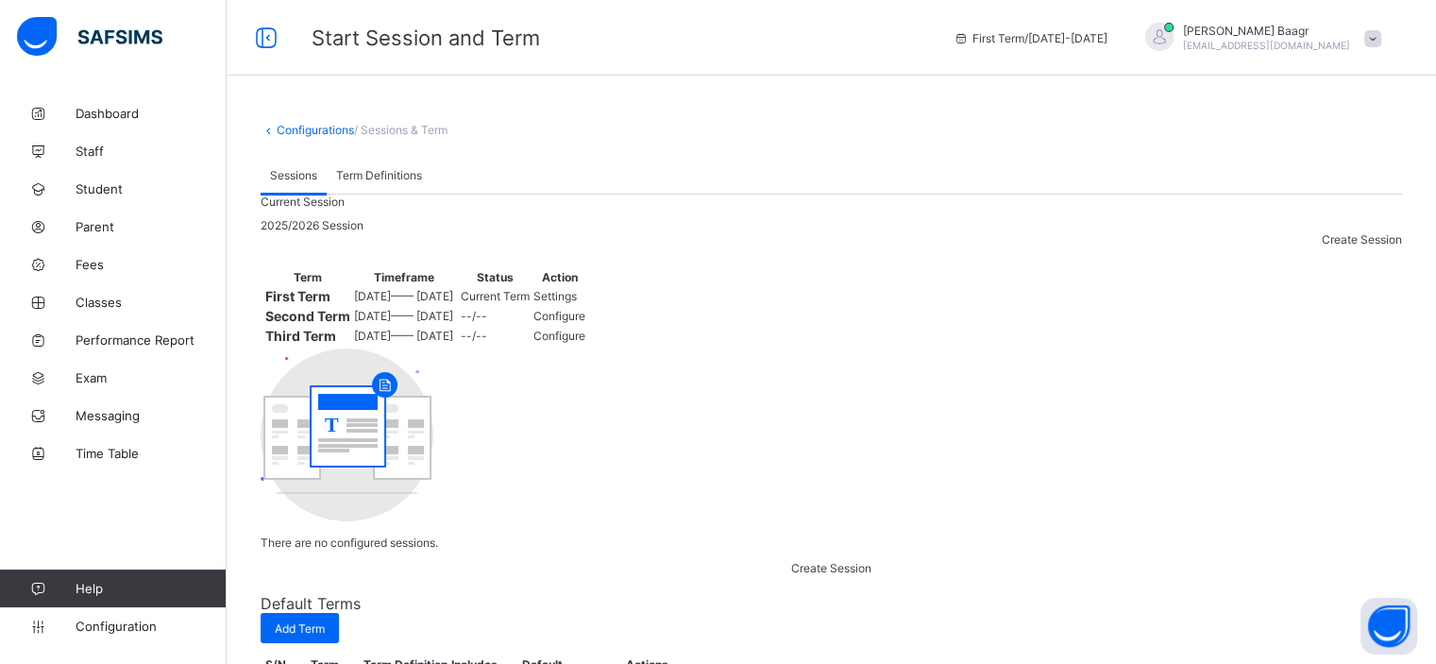
click at [531, 325] on td "--/--" at bounding box center [495, 316] width 71 height 18
click at [454, 325] on td "[DATE] —— [DATE]" at bounding box center [403, 316] width 101 height 18
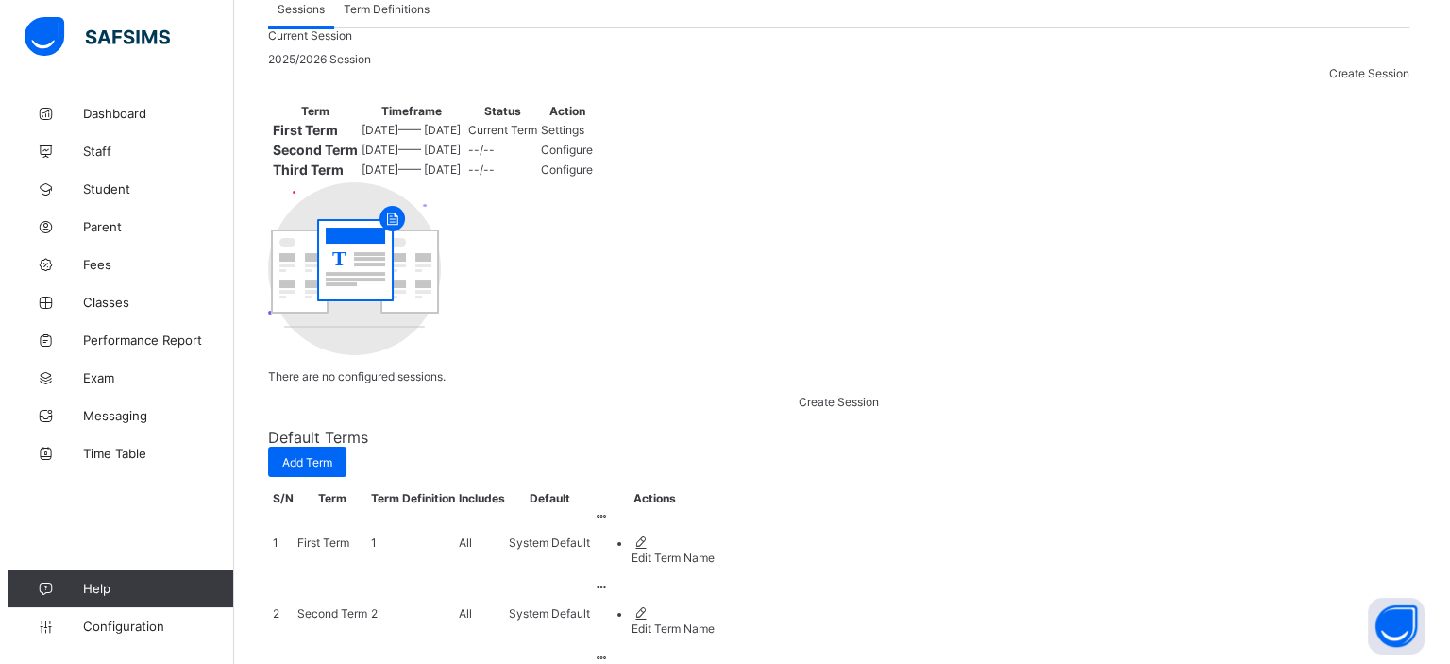
scroll to position [189, 0]
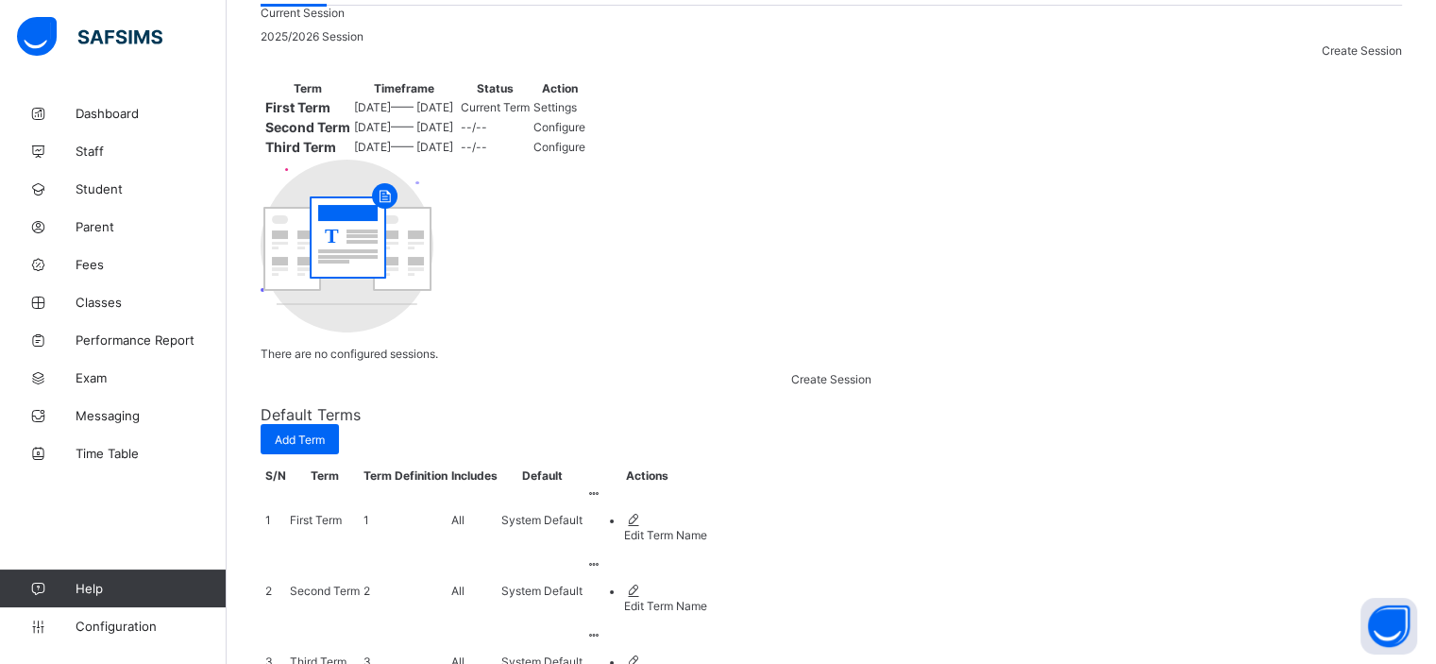
click at [453, 134] on span "[DATE] —— [DATE]" at bounding box center [403, 127] width 99 height 14
click at [585, 134] on span "Configure" at bounding box center [559, 127] width 52 height 14
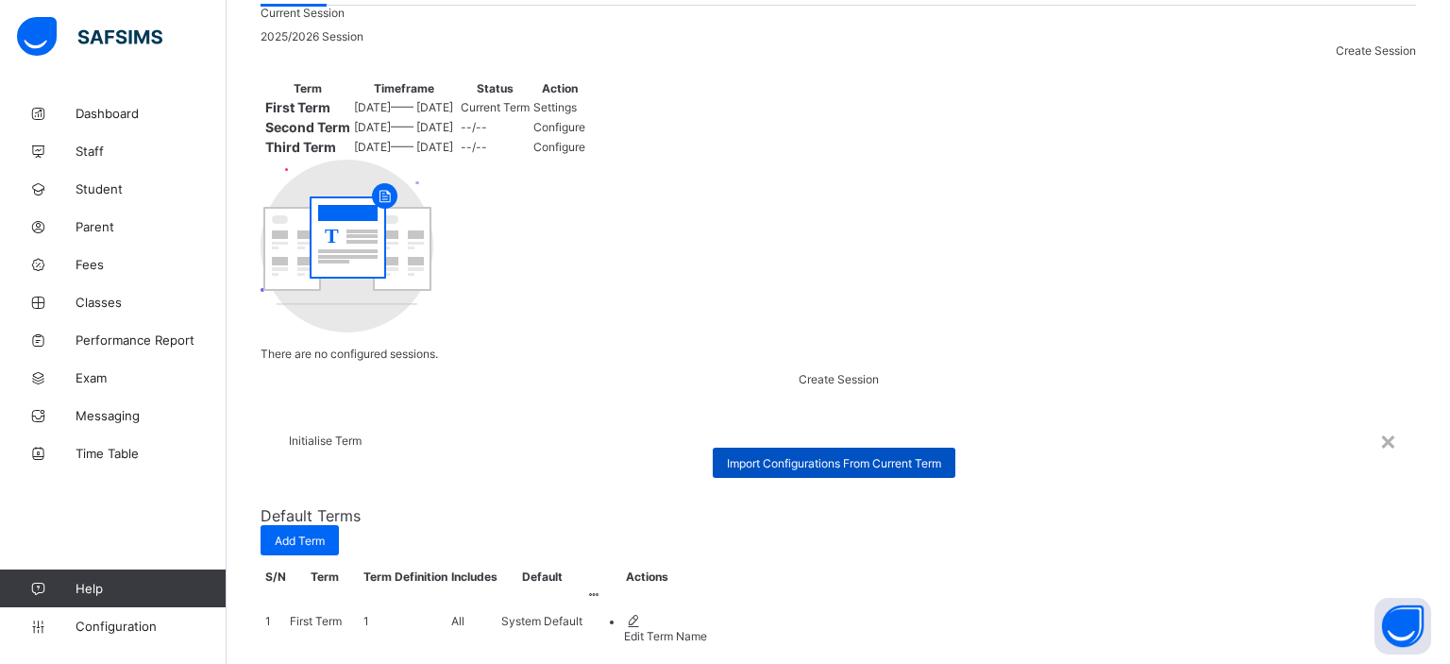
click at [727, 456] on span "Import Configurations From Current Term" at bounding box center [834, 463] width 214 height 14
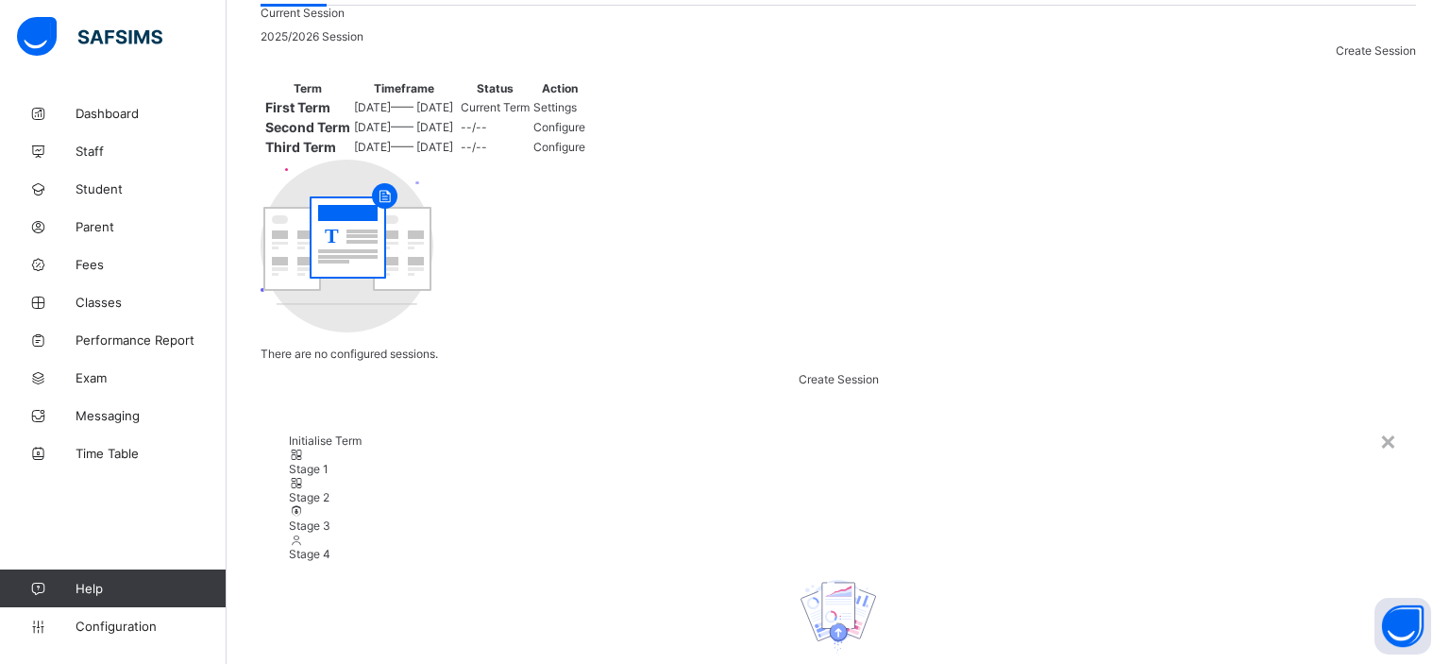
scroll to position [0, 0]
click at [1379, 424] on div "×" at bounding box center [1388, 440] width 18 height 32
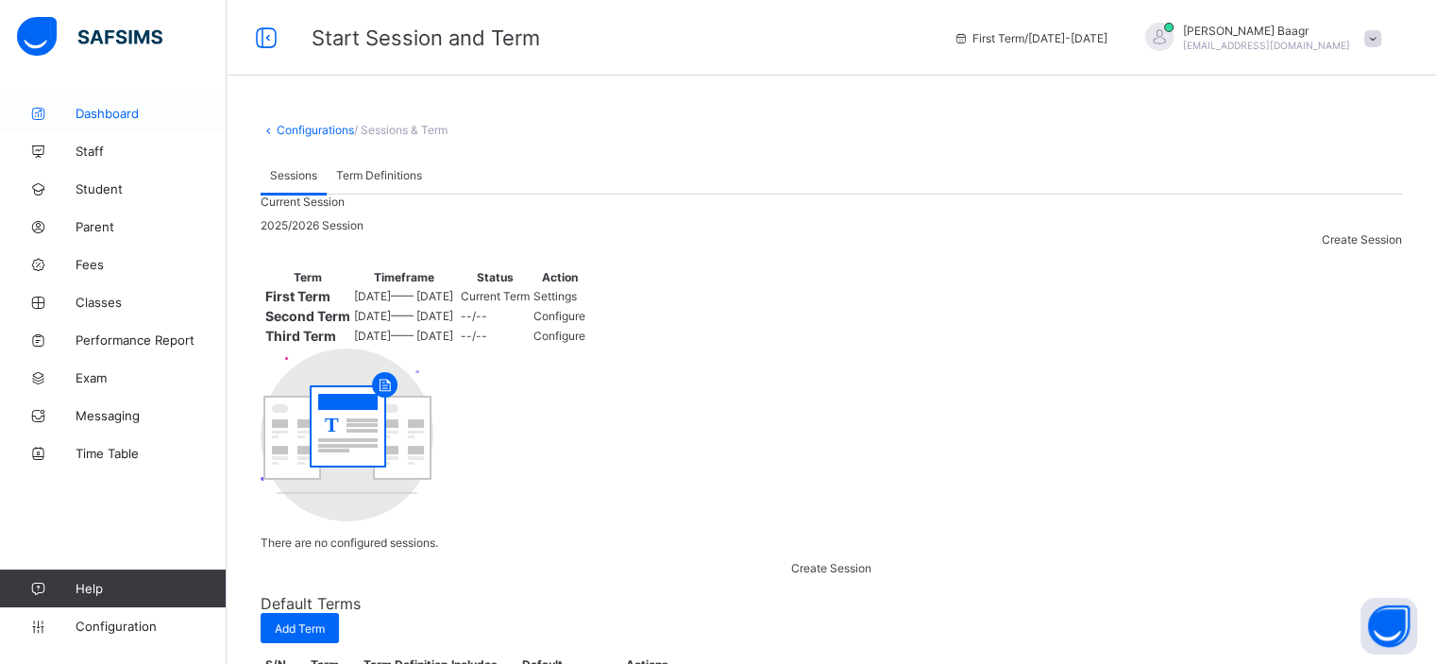
click at [140, 120] on span "Dashboard" at bounding box center [151, 113] width 151 height 15
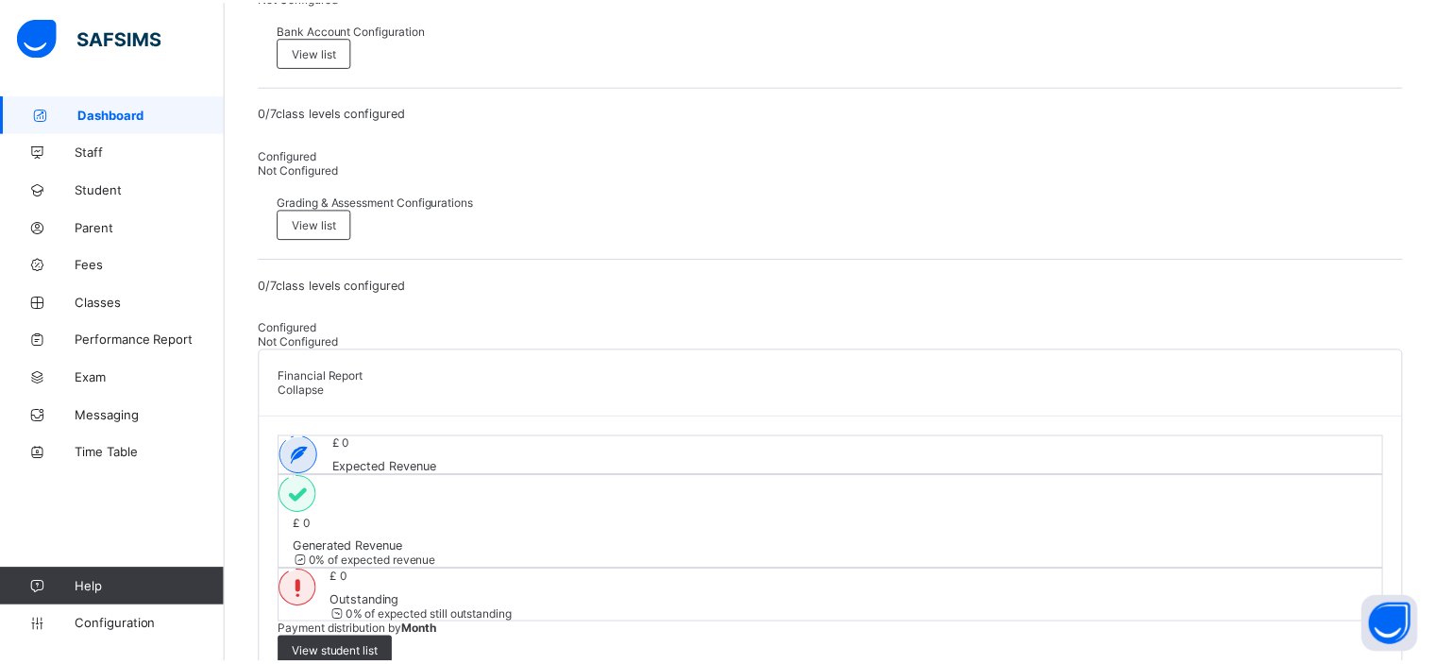
scroll to position [850, 0]
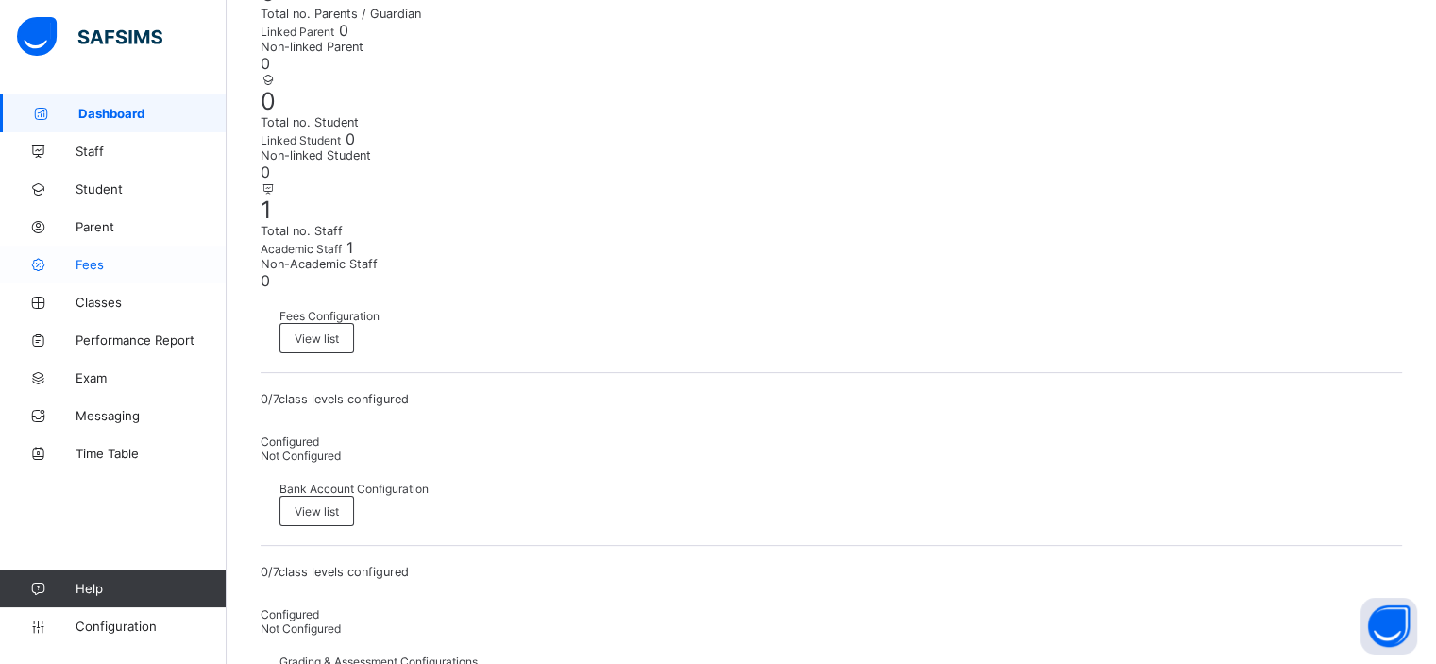
scroll to position [115, 0]
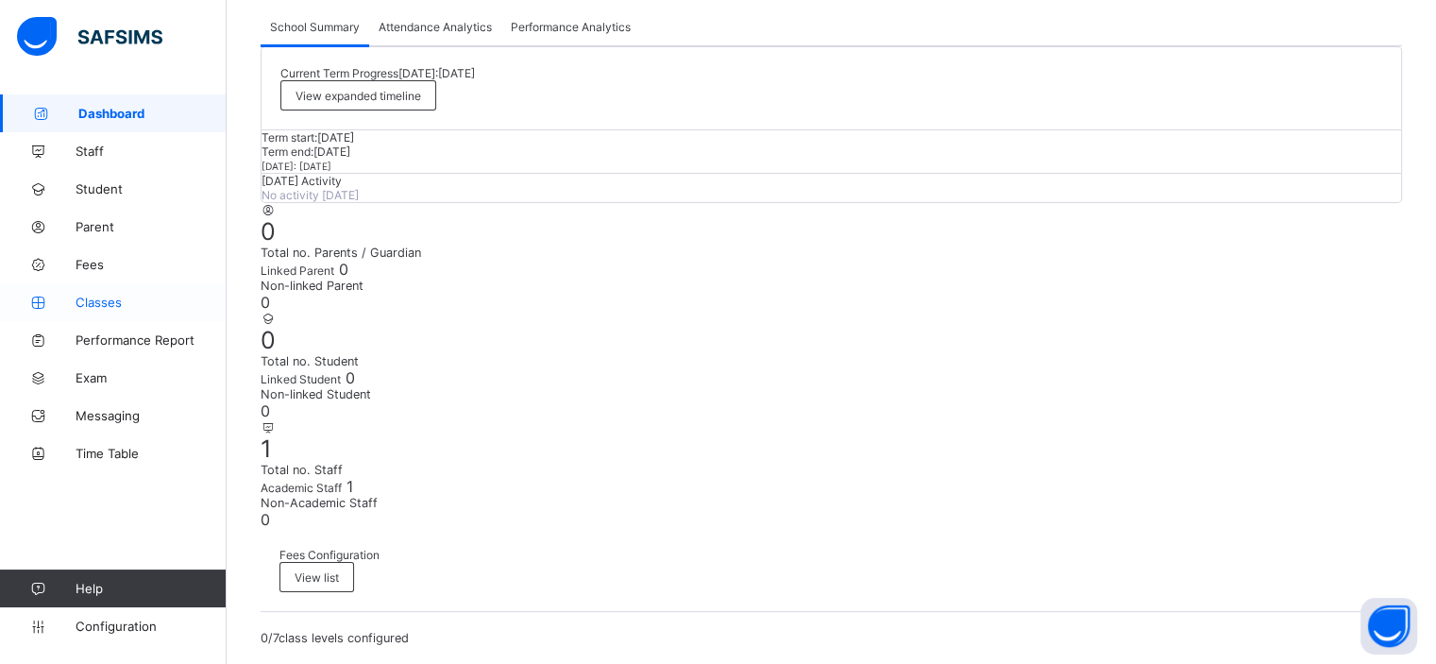
click at [108, 295] on span "Classes" at bounding box center [151, 302] width 151 height 15
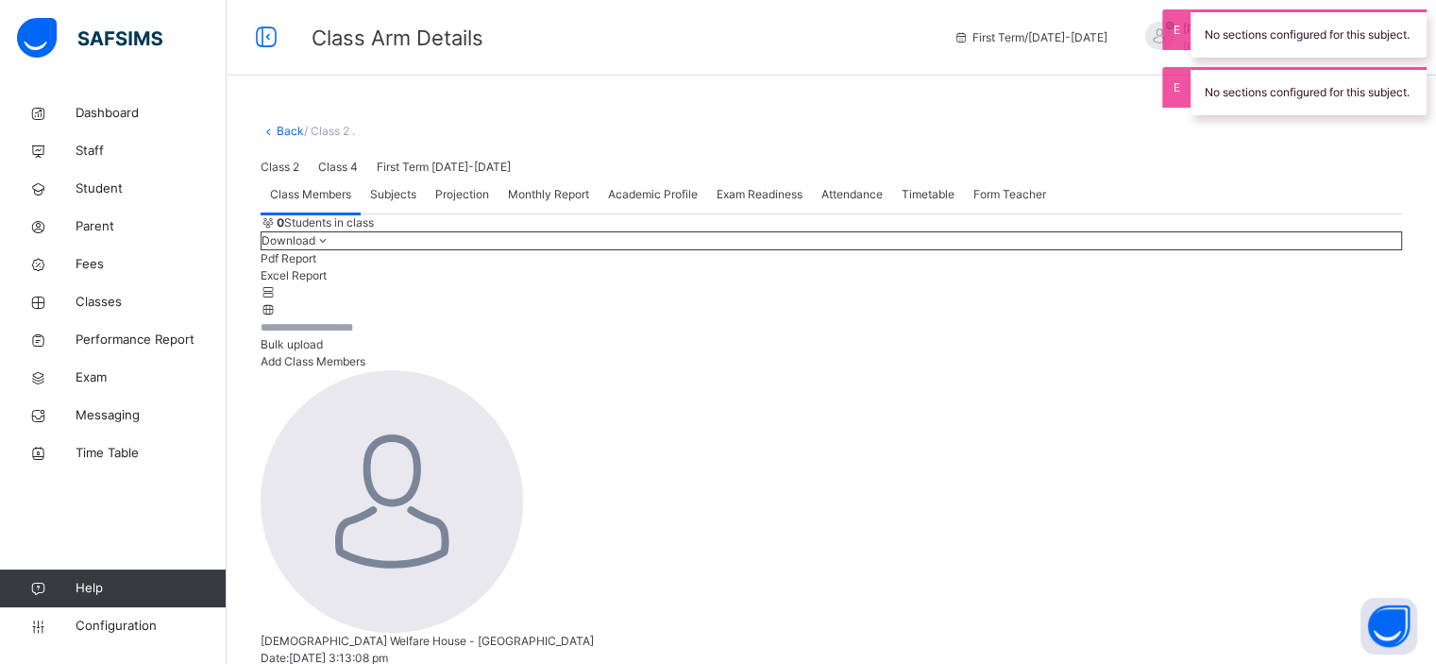
click at [397, 176] on div "Class 2 Class 4 First Term [DATE]-[DATE]" at bounding box center [831, 167] width 1141 height 17
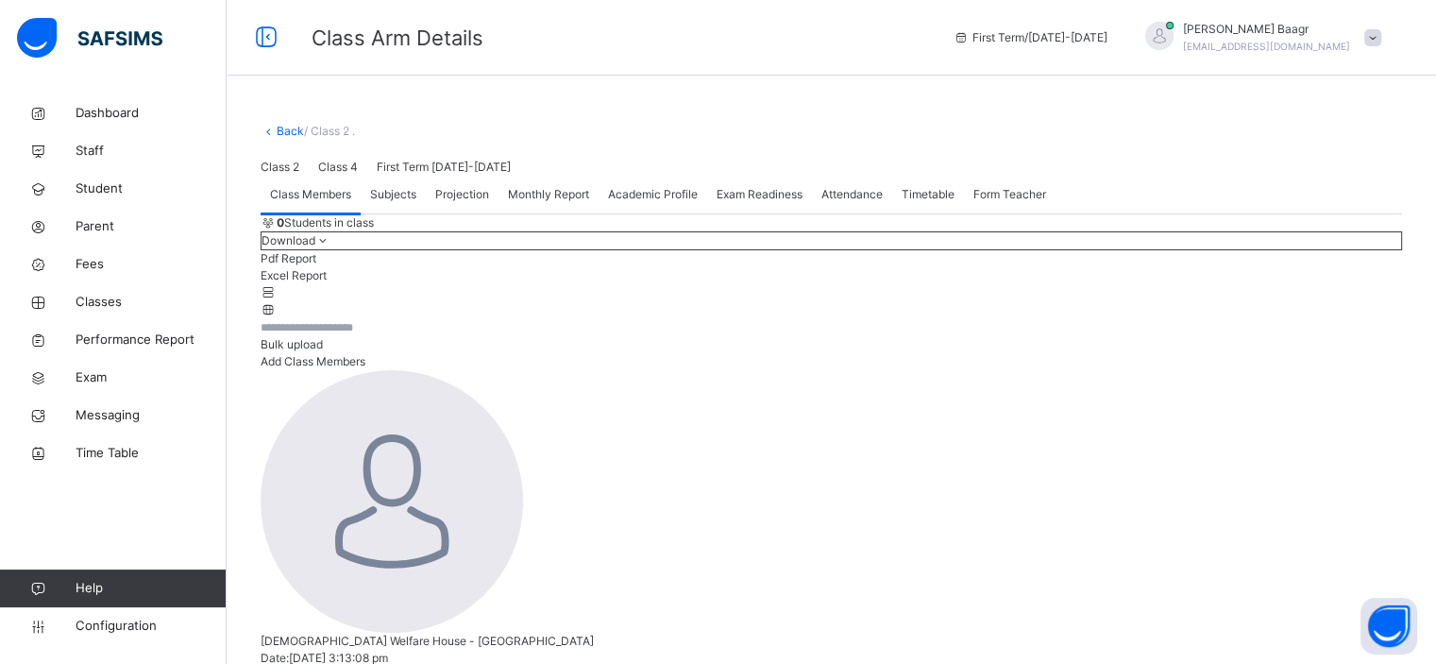
click at [283, 127] on link "Back" at bounding box center [290, 131] width 27 height 14
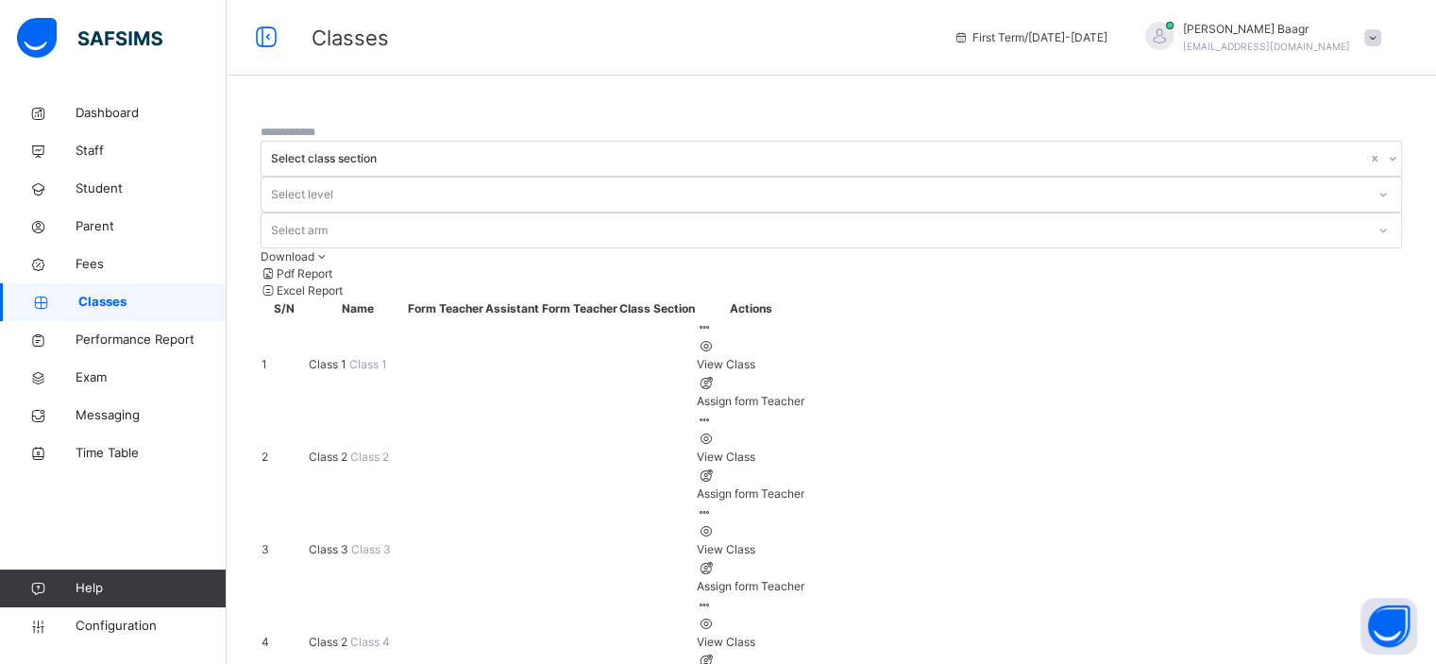
click at [338, 634] on span "Class 2" at bounding box center [330, 641] width 42 height 14
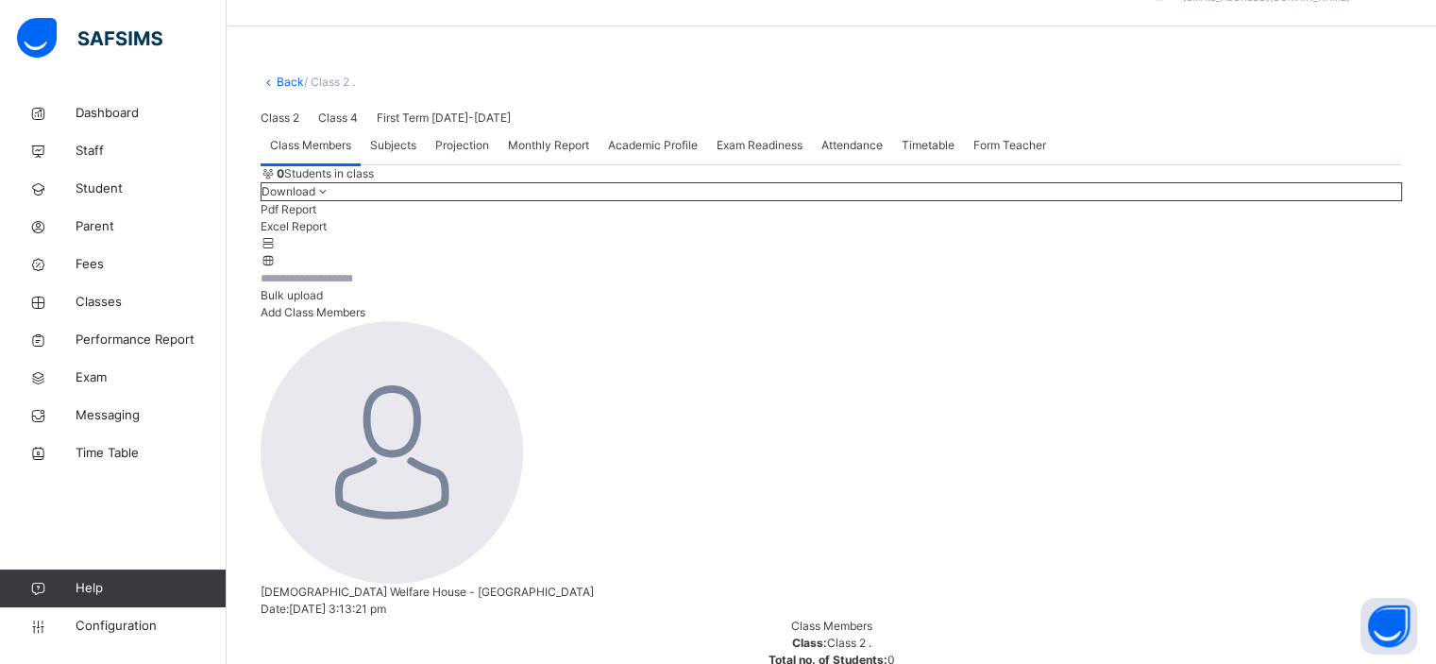
scroll to position [9, 0]
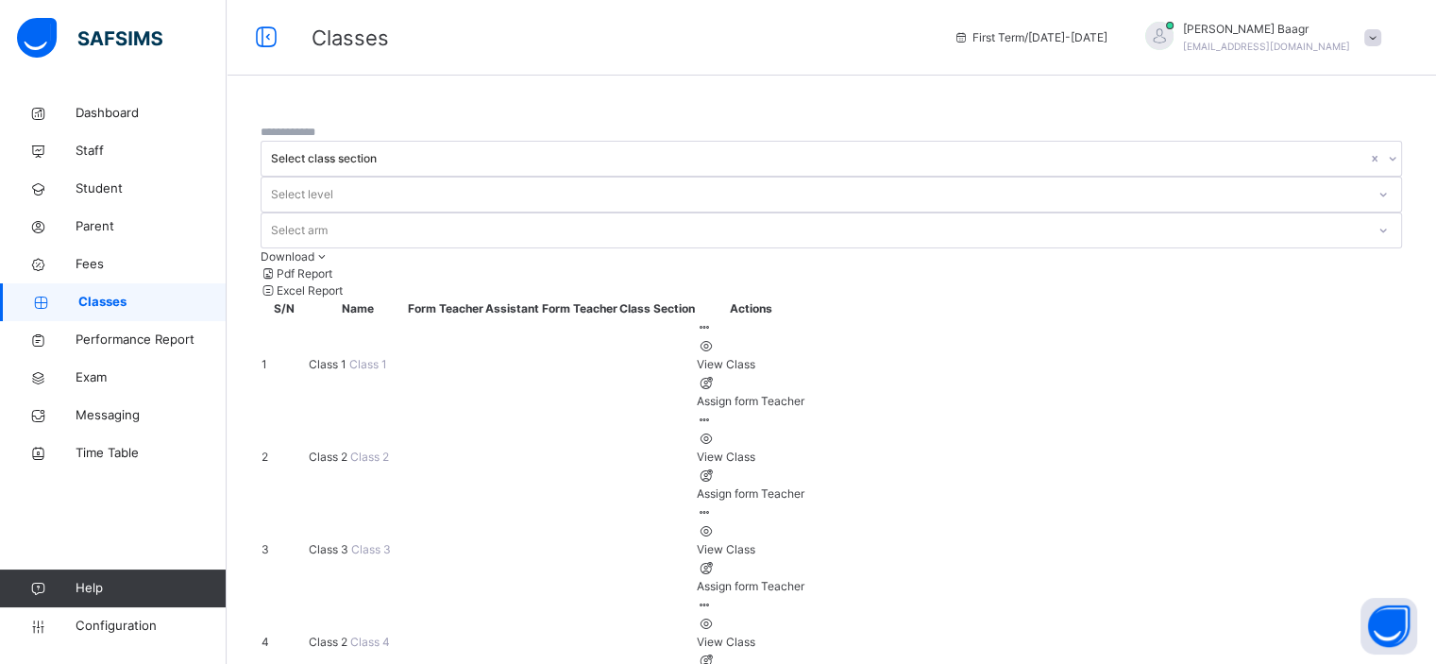
click at [350, 634] on span "Class 2" at bounding box center [330, 641] width 42 height 14
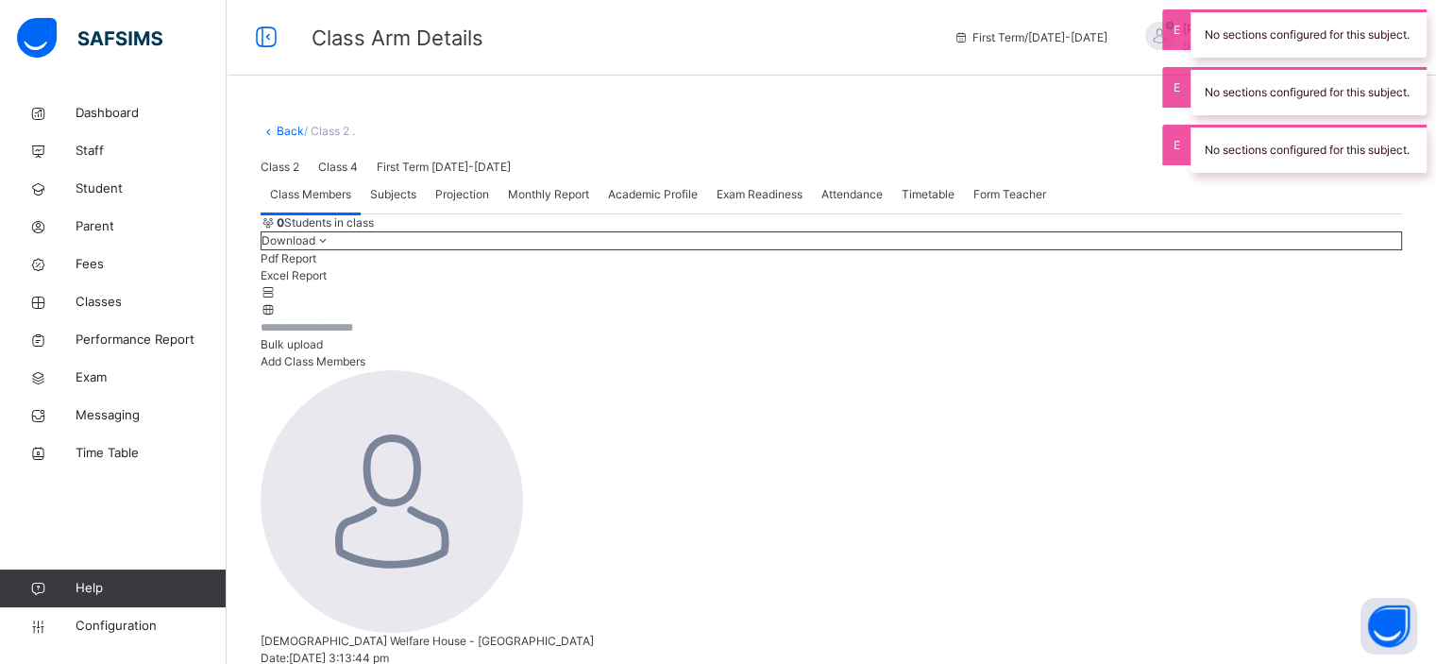
click at [381, 176] on div "Class 2 Class 4 First Term [DATE]-[DATE]" at bounding box center [831, 167] width 1141 height 17
click at [331, 176] on div "Class 2 Class 4 First Term [DATE]-[DATE]" at bounding box center [831, 167] width 1141 height 17
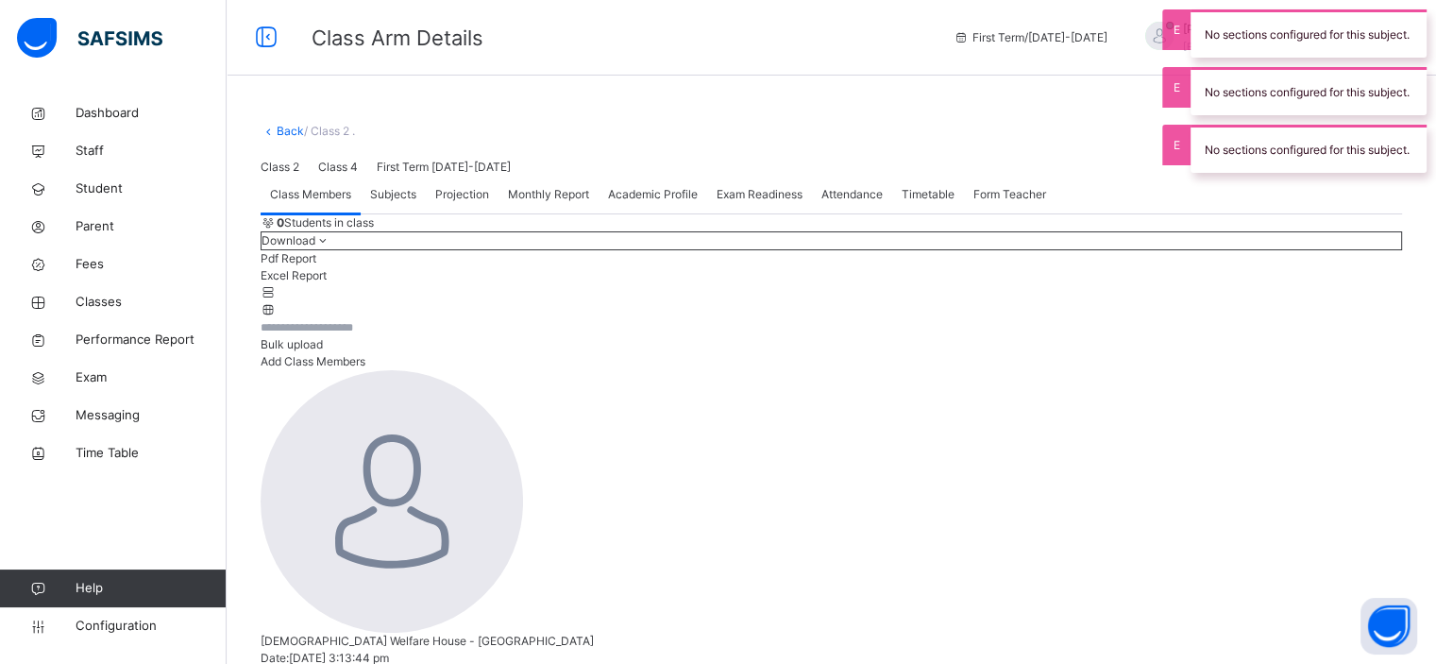
click at [326, 176] on div "Class 2 Class 4 First Term [DATE]-[DATE]" at bounding box center [831, 167] width 1141 height 17
click at [325, 176] on div "Class 2 Class 4 First Term [DATE]-[DATE]" at bounding box center [831, 167] width 1141 height 17
click at [332, 176] on div "Class 2 Class 4 First Term [DATE]-[DATE]" at bounding box center [831, 167] width 1141 height 17
click at [334, 176] on div "Class 2 Class 4 First Term [DATE]-[DATE]" at bounding box center [831, 167] width 1141 height 17
click at [336, 176] on div "Class 2 Class 4 First Term [DATE]-[DATE]" at bounding box center [831, 167] width 1141 height 17
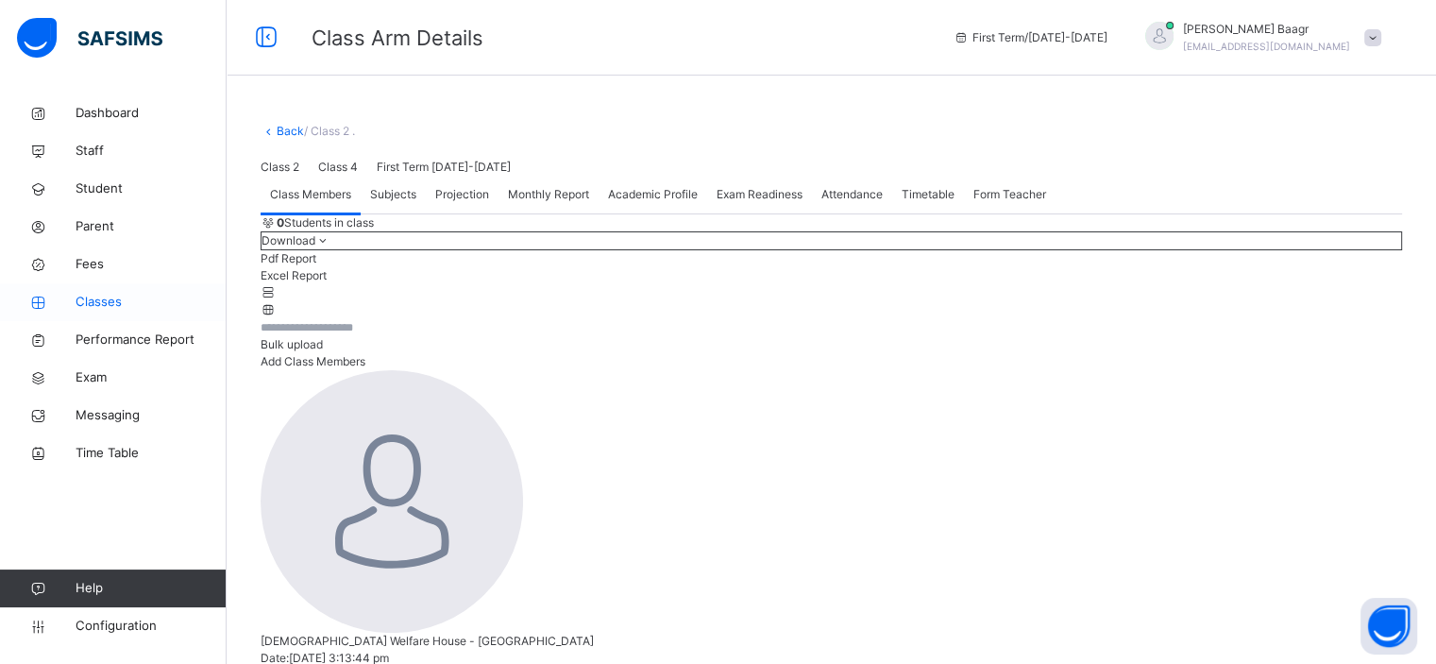
click at [130, 296] on span "Classes" at bounding box center [151, 302] width 151 height 19
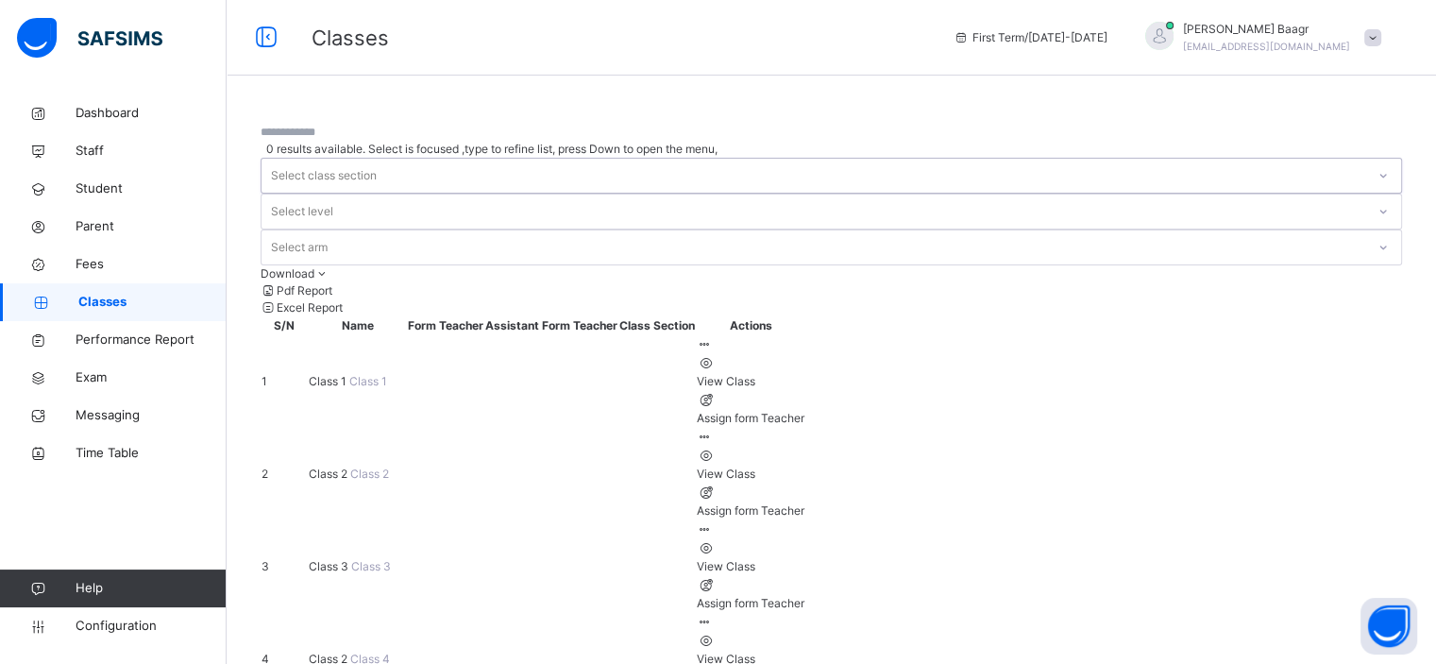
click at [628, 108] on div "0 results available. Select is focused ,type to refine list, press Down to open…" at bounding box center [831, 552] width 1209 height 917
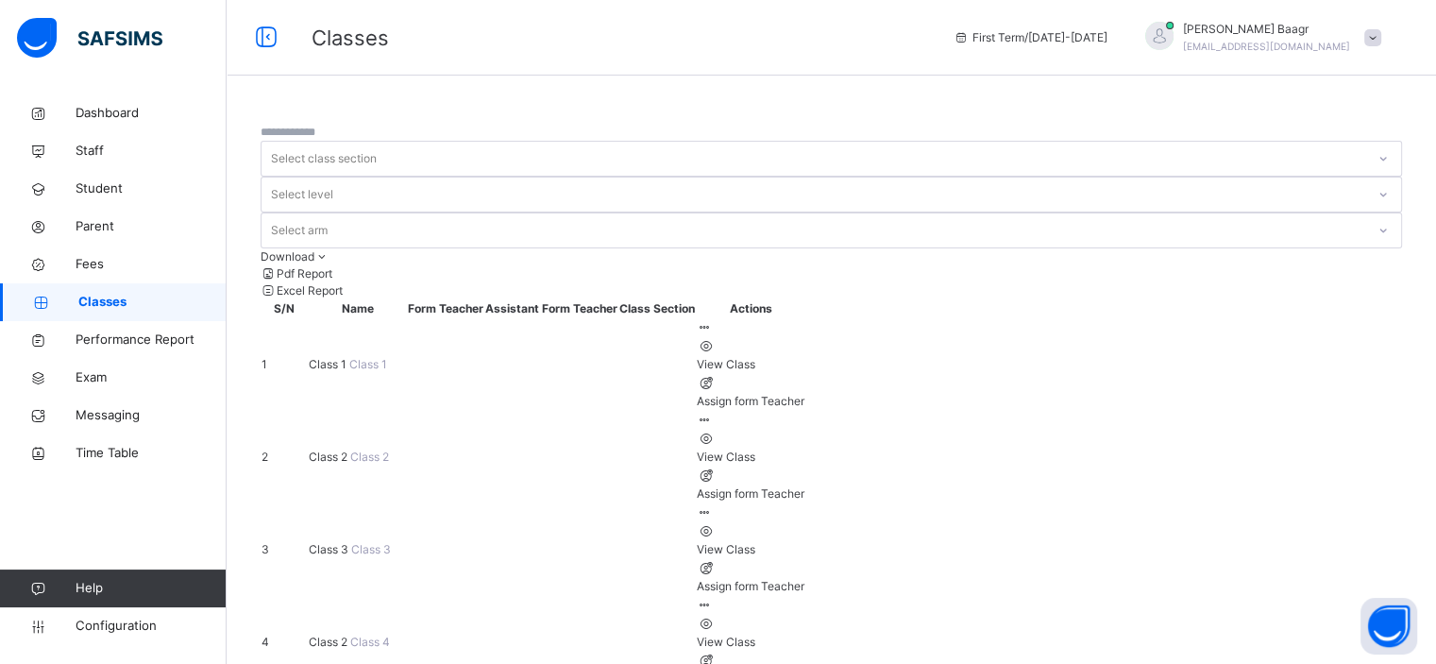
click at [804, 504] on div at bounding box center [751, 512] width 108 height 17
click at [804, 633] on div "View Class" at bounding box center [751, 641] width 108 height 17
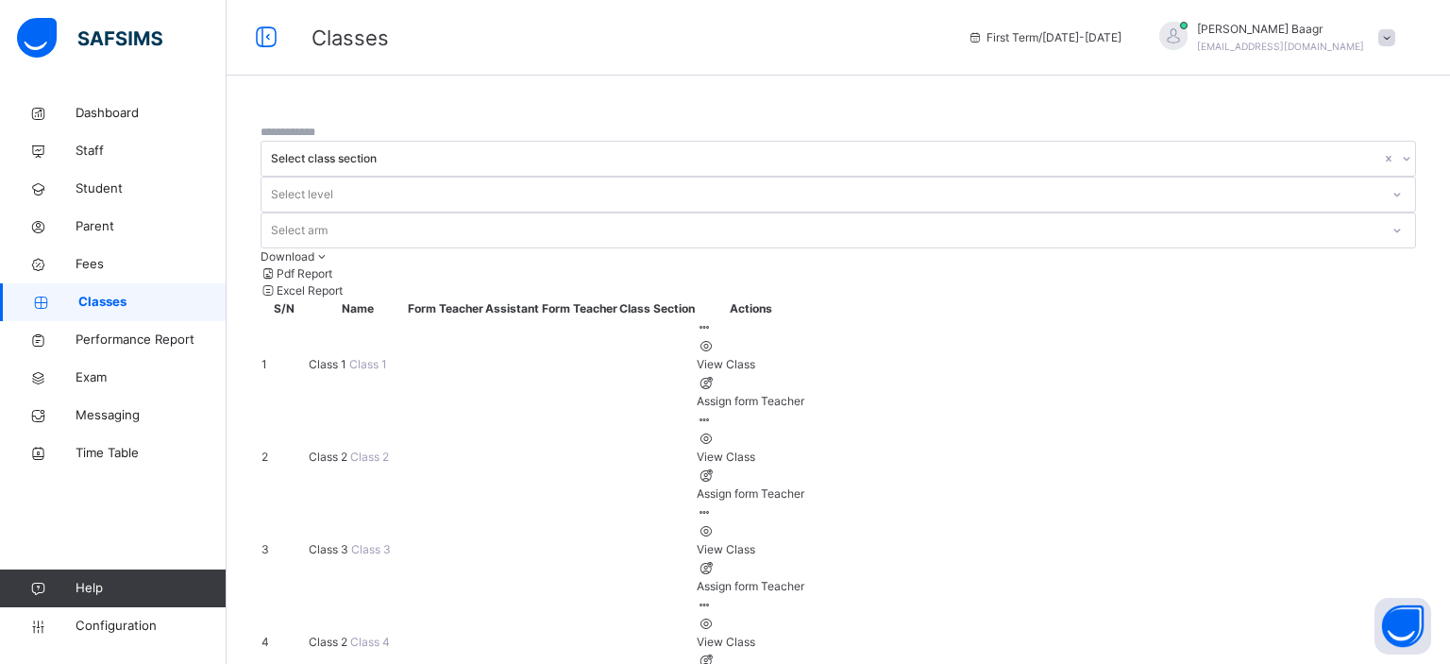
click at [144, 128] on link "Dashboard" at bounding box center [113, 113] width 227 height 38
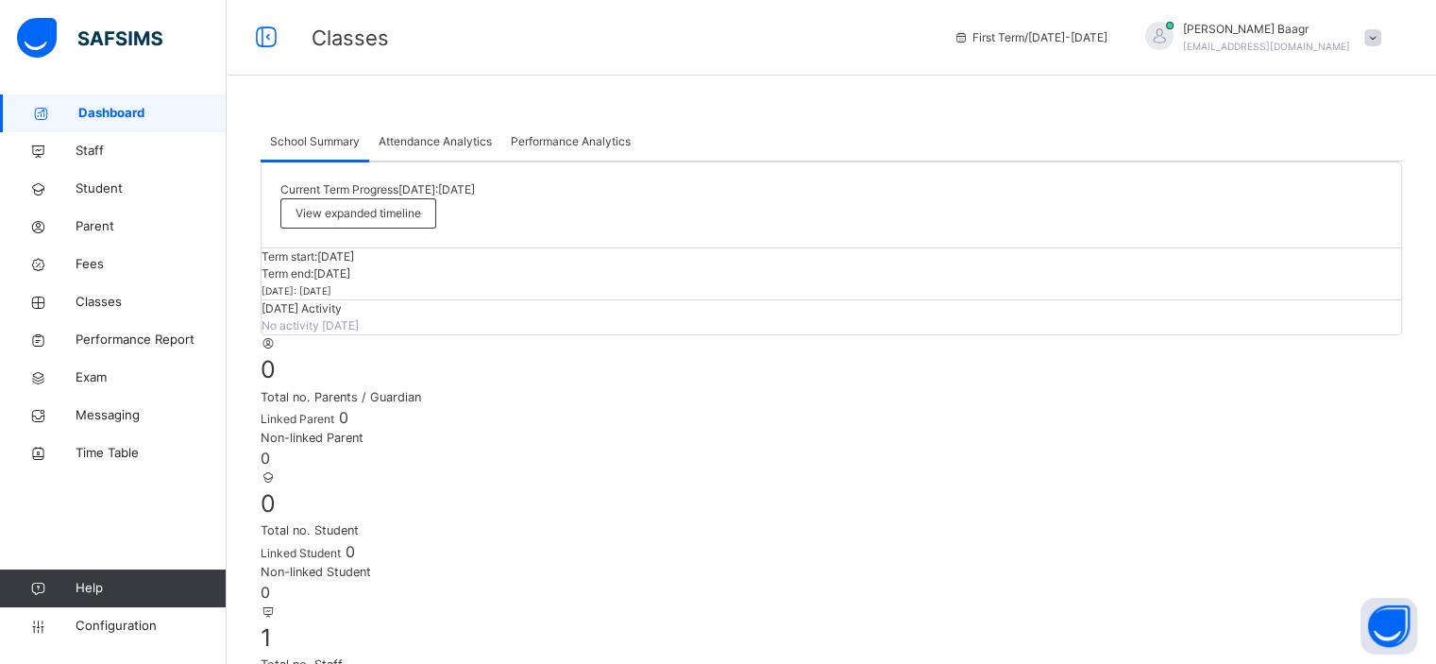
click at [446, 135] on span "Attendance Analytics" at bounding box center [435, 141] width 113 height 17
click at [558, 138] on span "Performance Analytics" at bounding box center [571, 141] width 120 height 17
click at [81, 127] on link "Dashboard" at bounding box center [113, 113] width 227 height 38
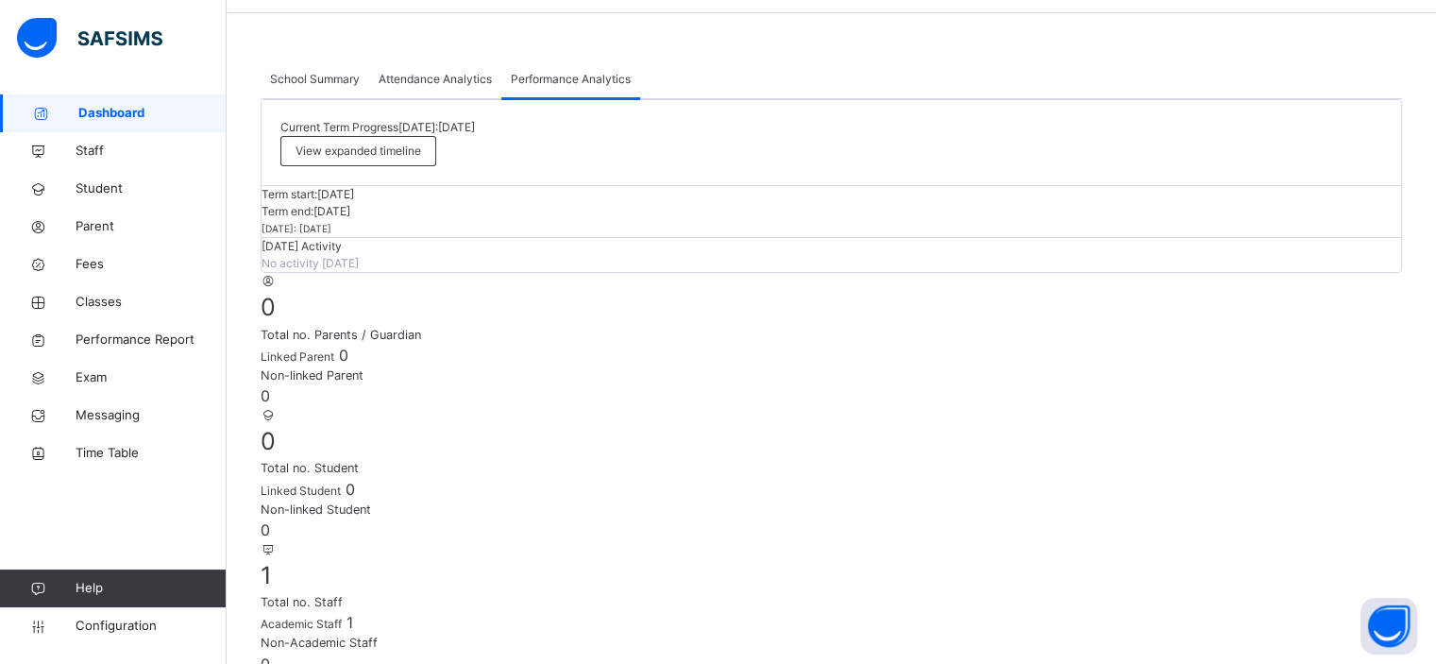
scroll to position [94, 0]
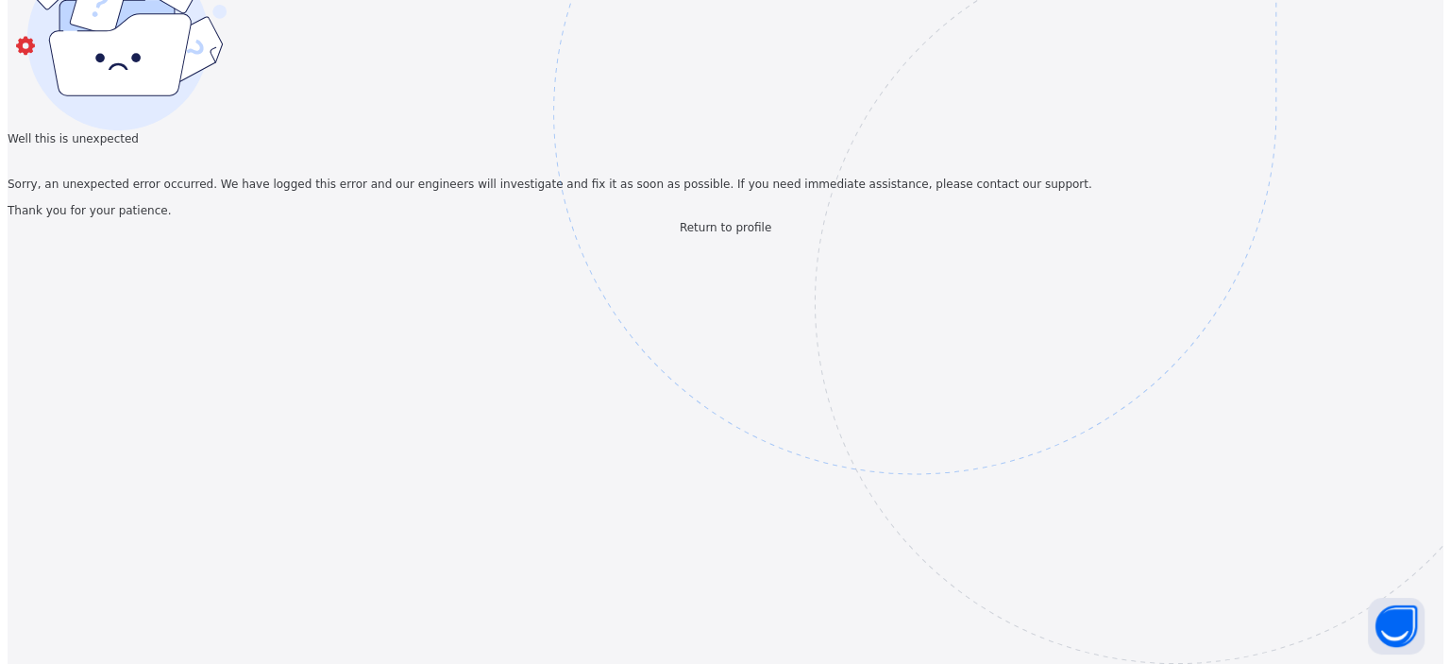
scroll to position [0, 0]
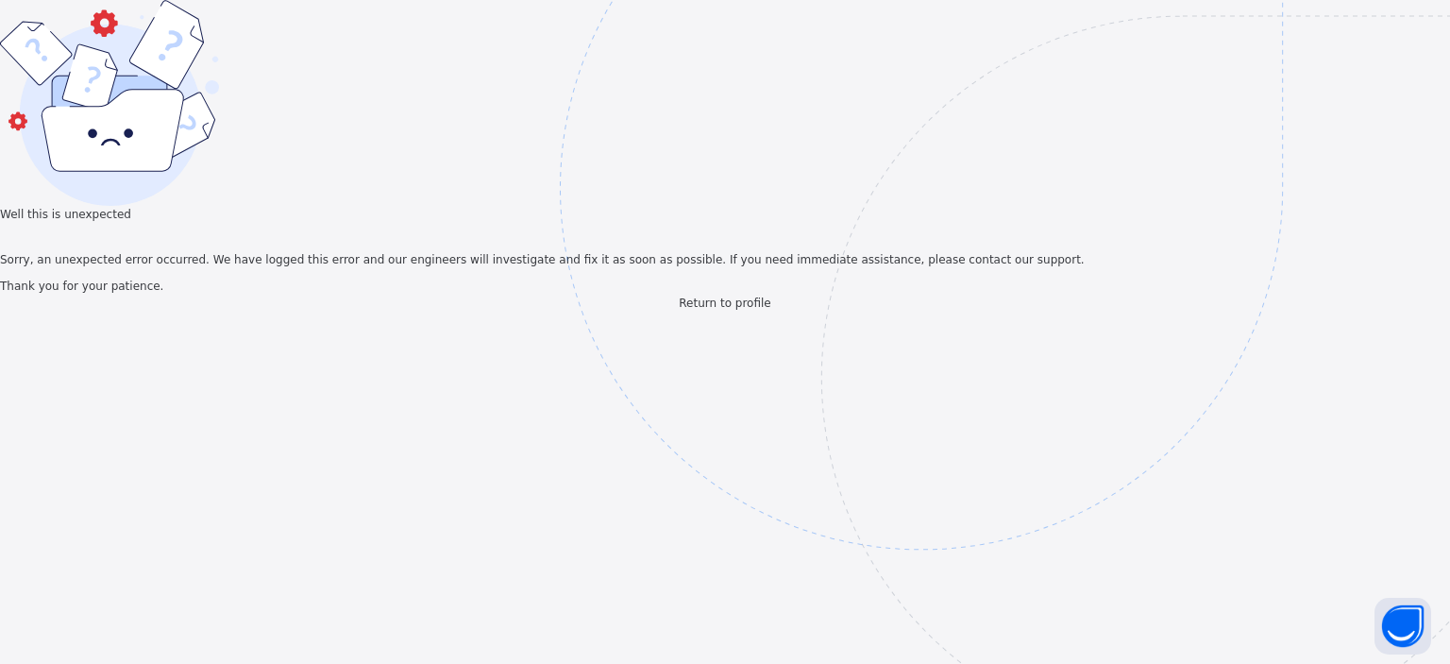
click at [736, 310] on span "Return to profile" at bounding box center [725, 302] width 92 height 13
